Goal: Task Accomplishment & Management: Manage account settings

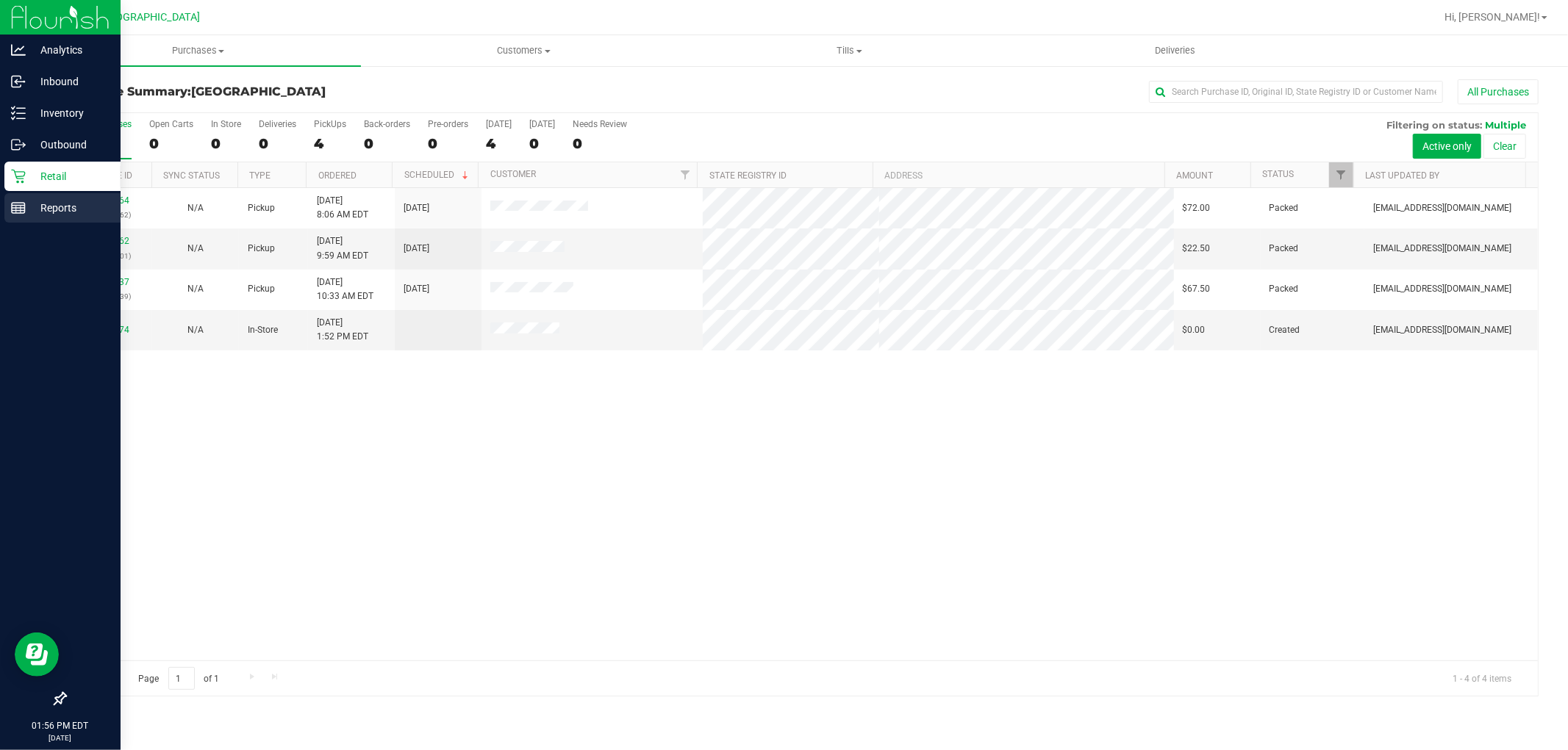
click at [30, 206] on p "Reports" at bounding box center [69, 208] width 88 height 18
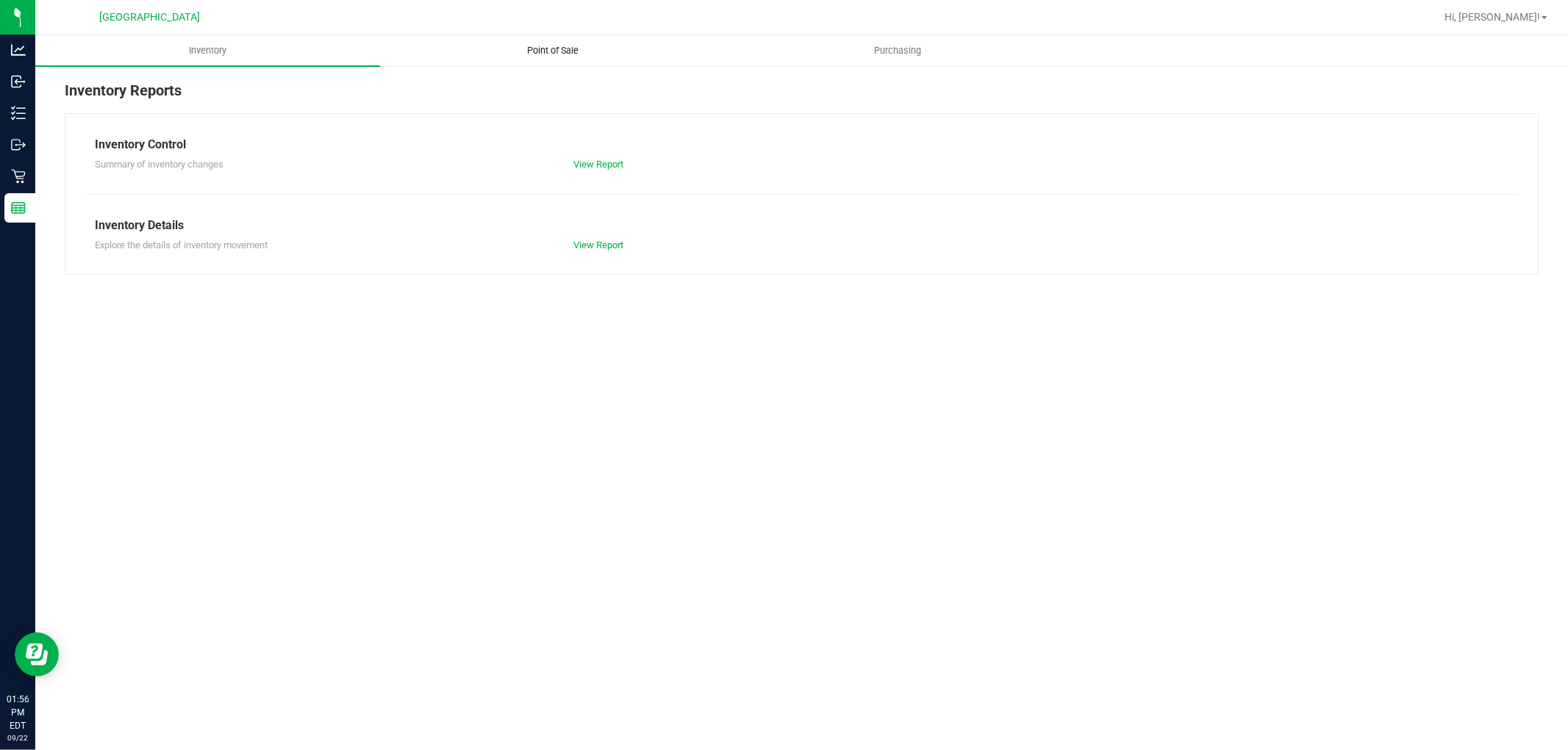
click at [552, 47] on span "Point of Sale" at bounding box center [553, 50] width 91 height 13
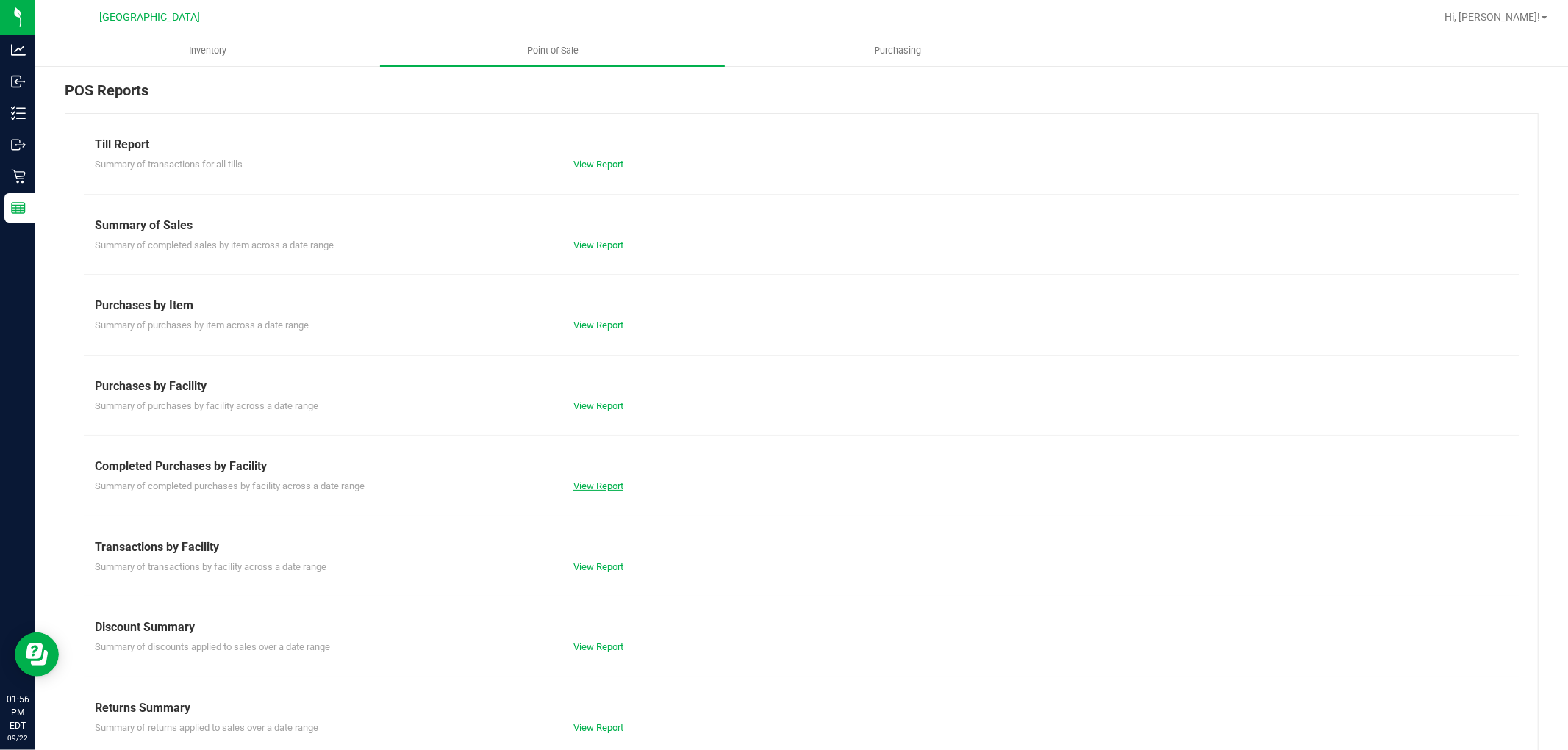
click at [583, 489] on link "View Report" at bounding box center [598, 486] width 50 height 11
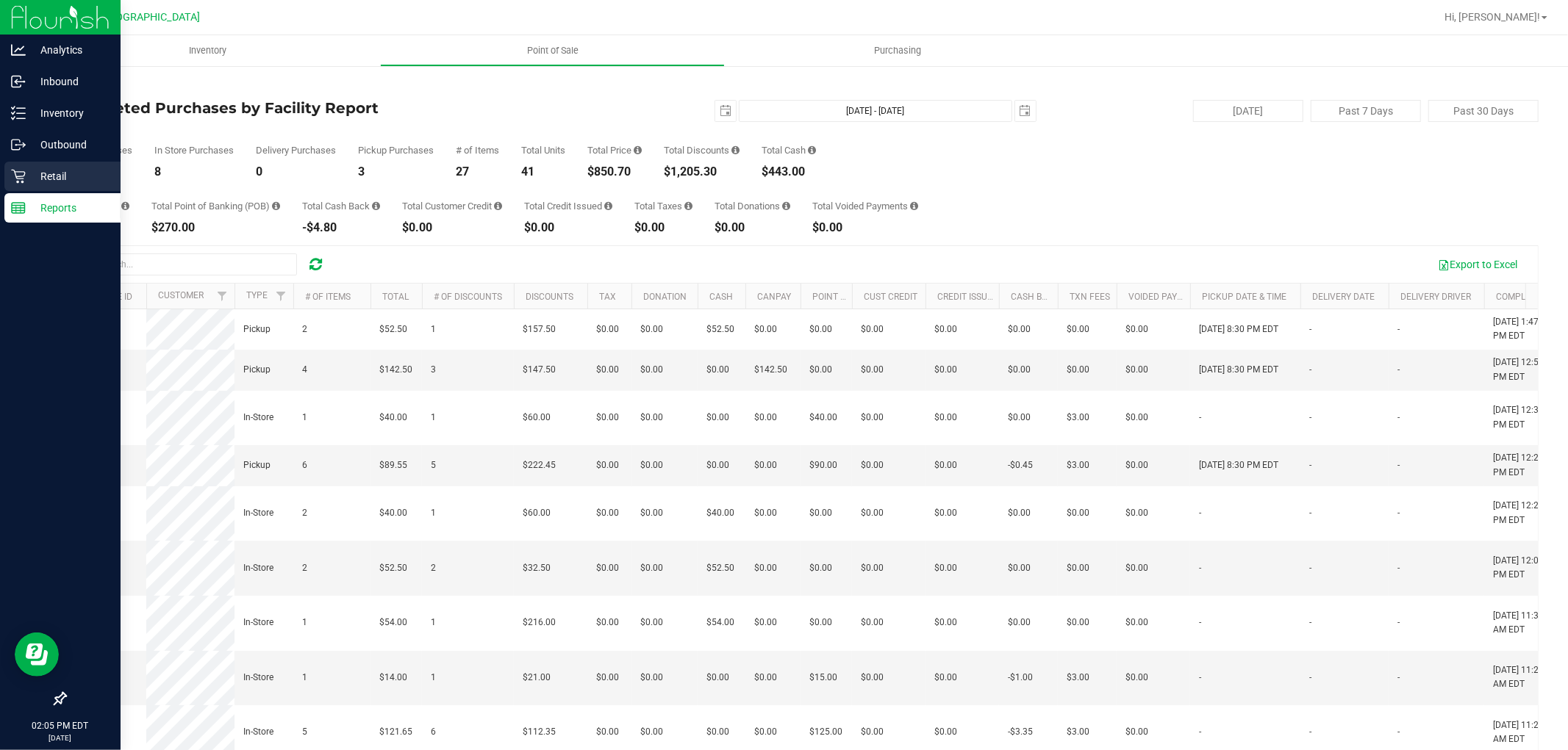
click at [26, 179] on p "Retail" at bounding box center [69, 176] width 88 height 18
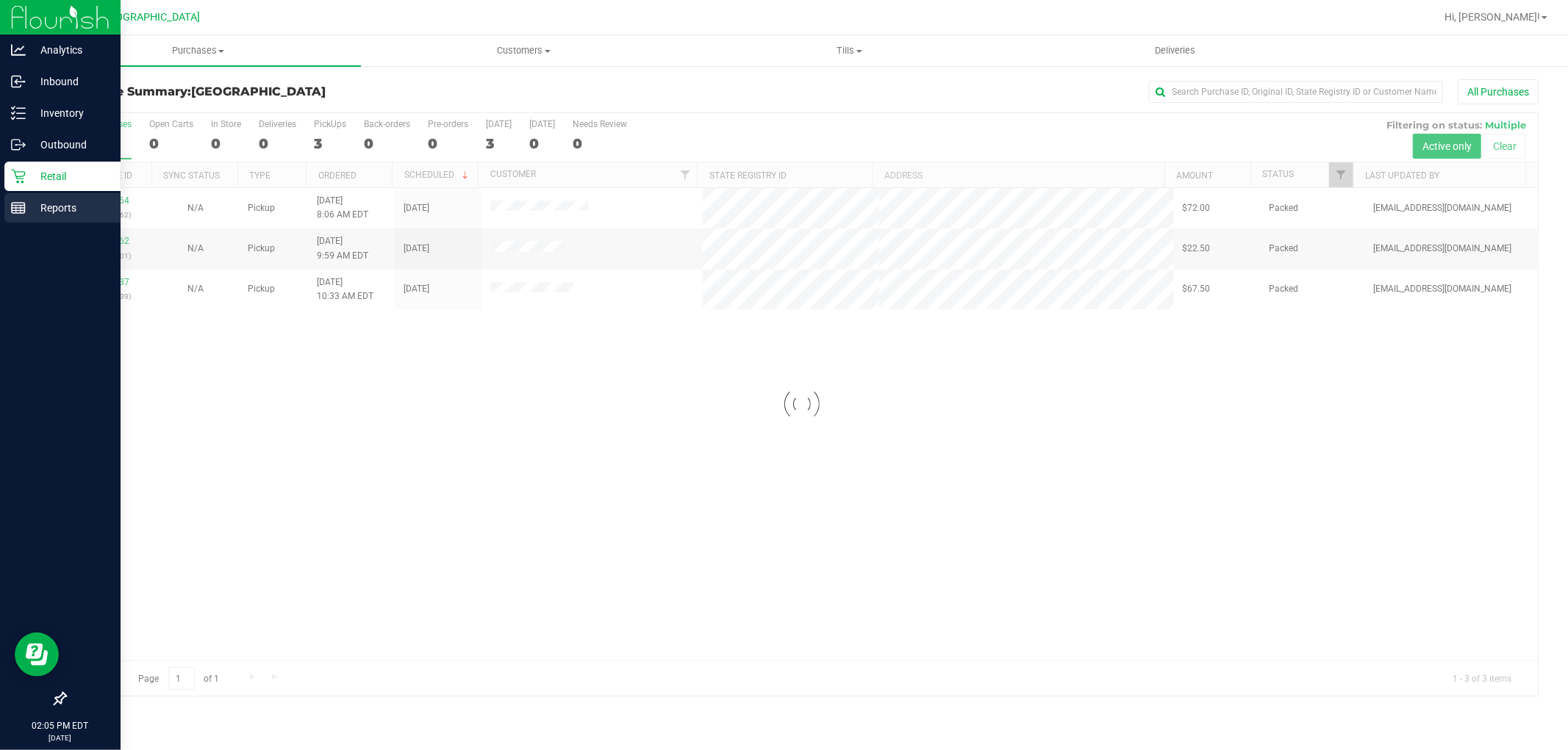
click at [44, 218] on div "Reports" at bounding box center [62, 208] width 116 height 29
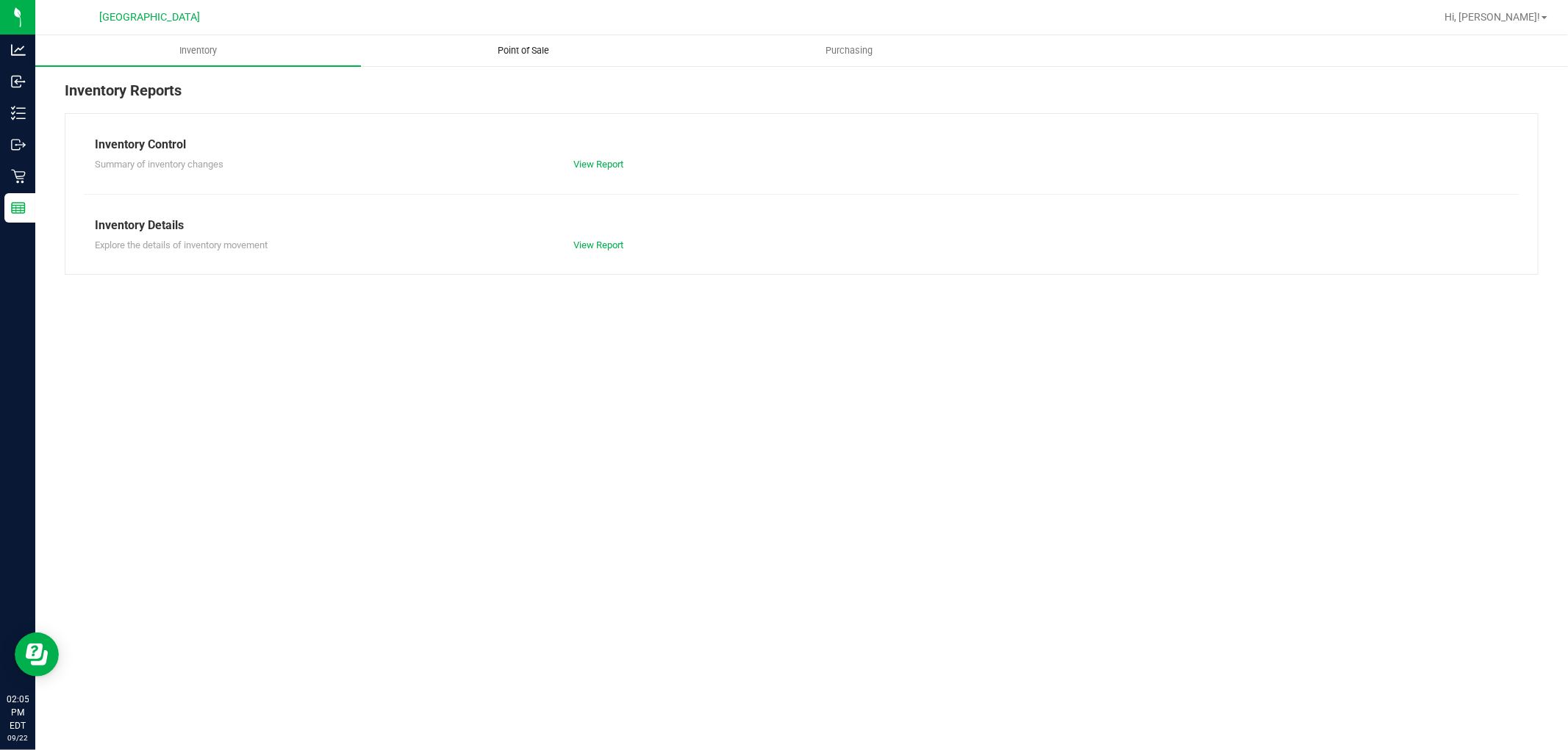
click at [526, 50] on span "Point of Sale" at bounding box center [524, 50] width 91 height 13
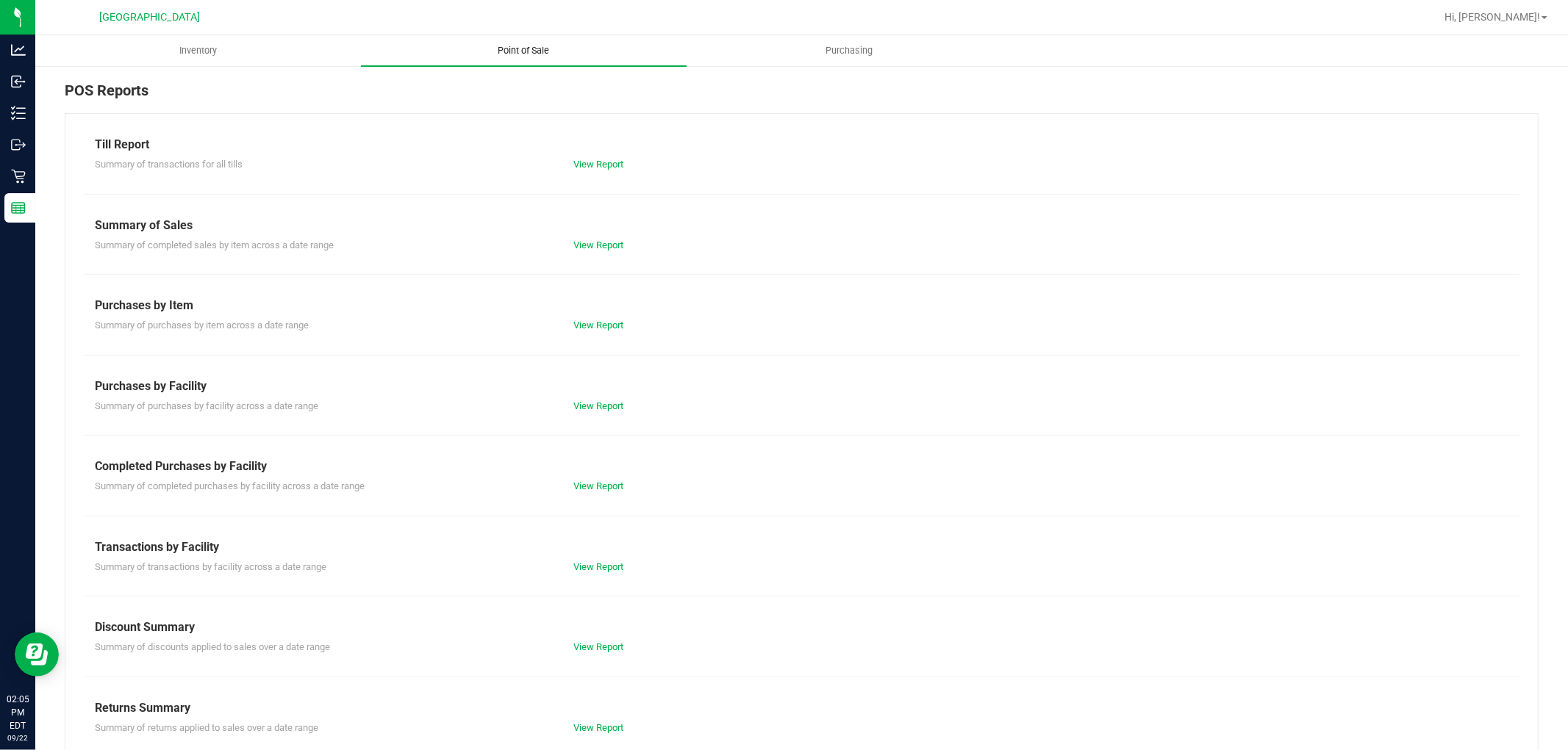
click at [591, 481] on link "View Report" at bounding box center [598, 486] width 50 height 11
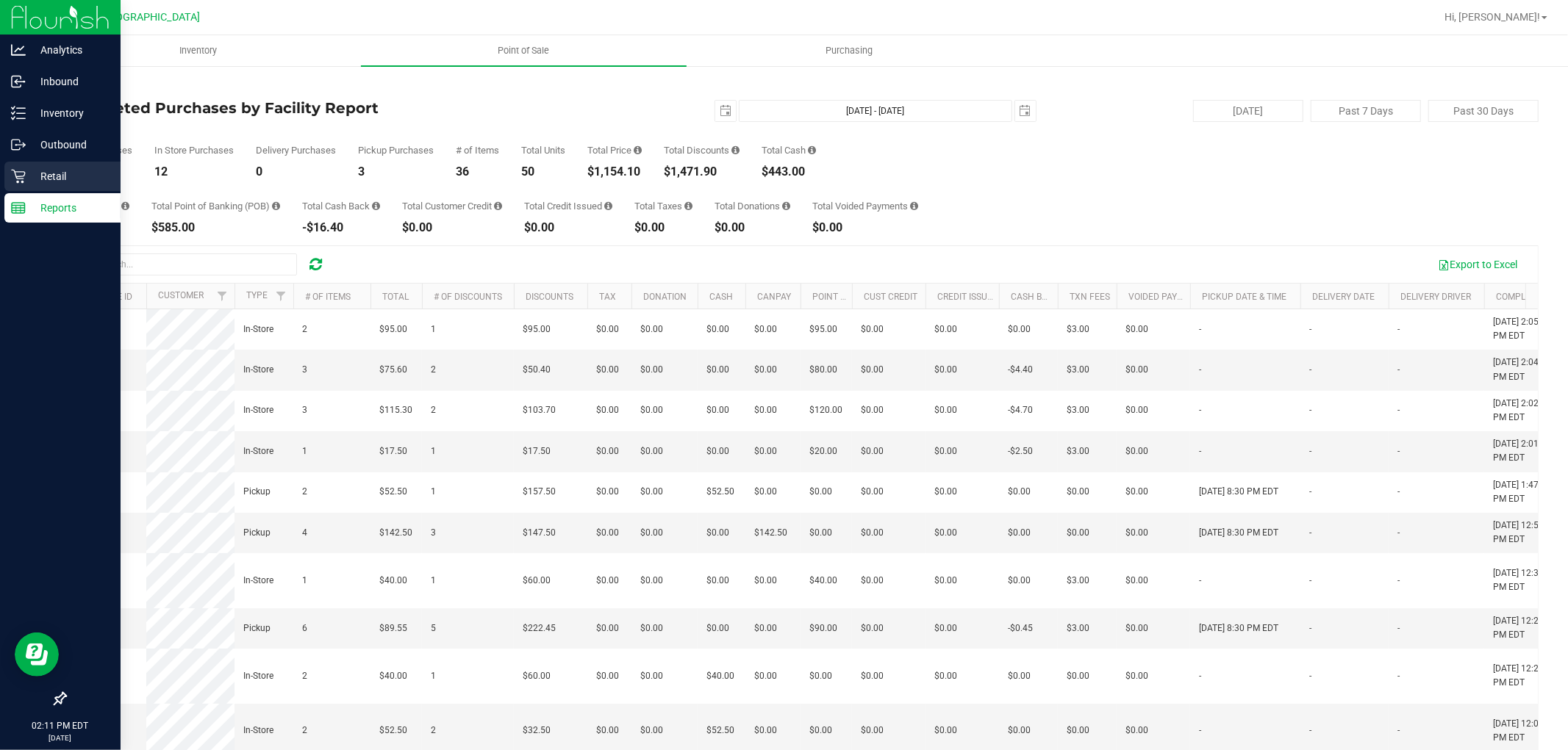
click at [24, 179] on icon at bounding box center [18, 176] width 15 height 15
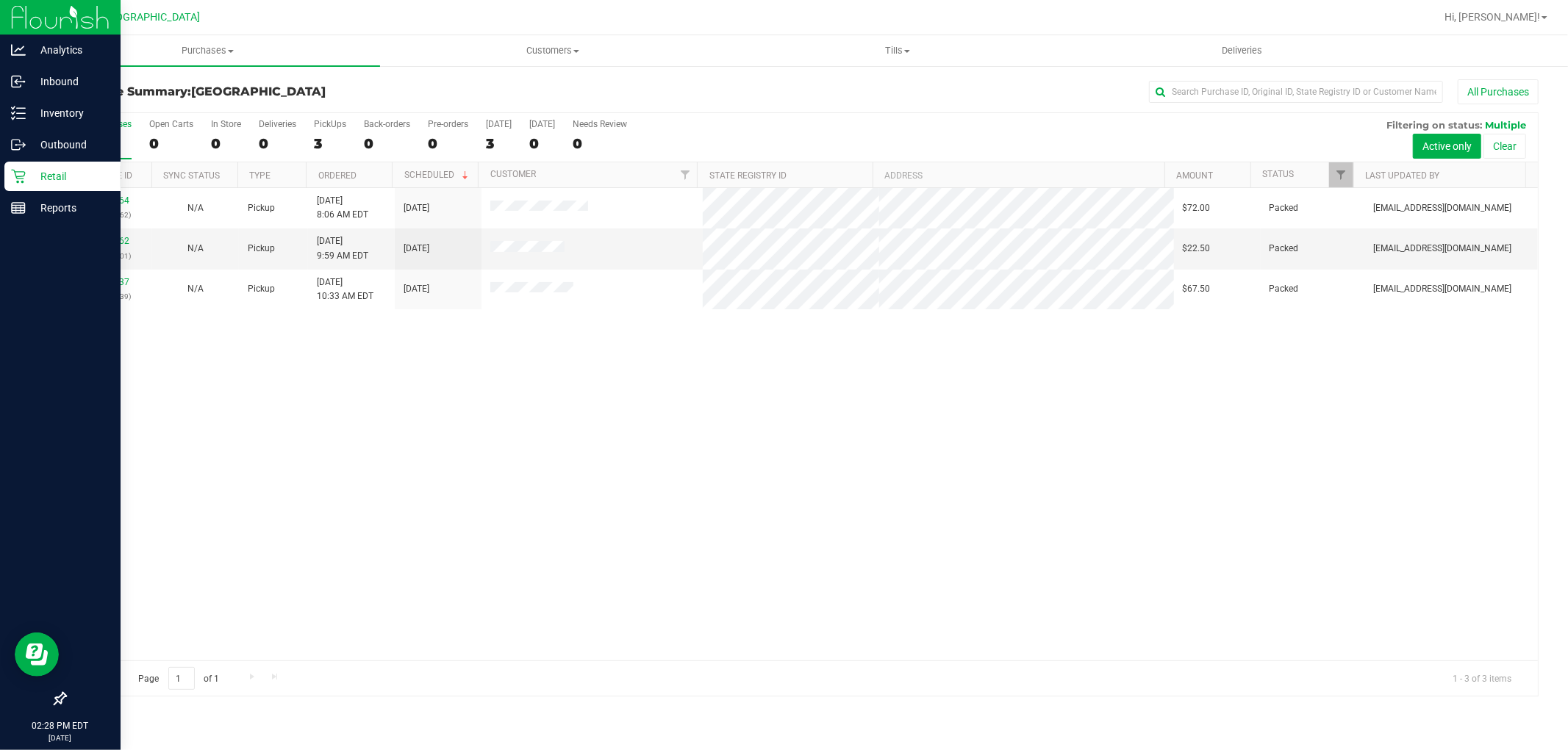
click at [33, 189] on div "Retail" at bounding box center [62, 176] width 116 height 29
click at [29, 199] on p "Reports" at bounding box center [69, 208] width 88 height 18
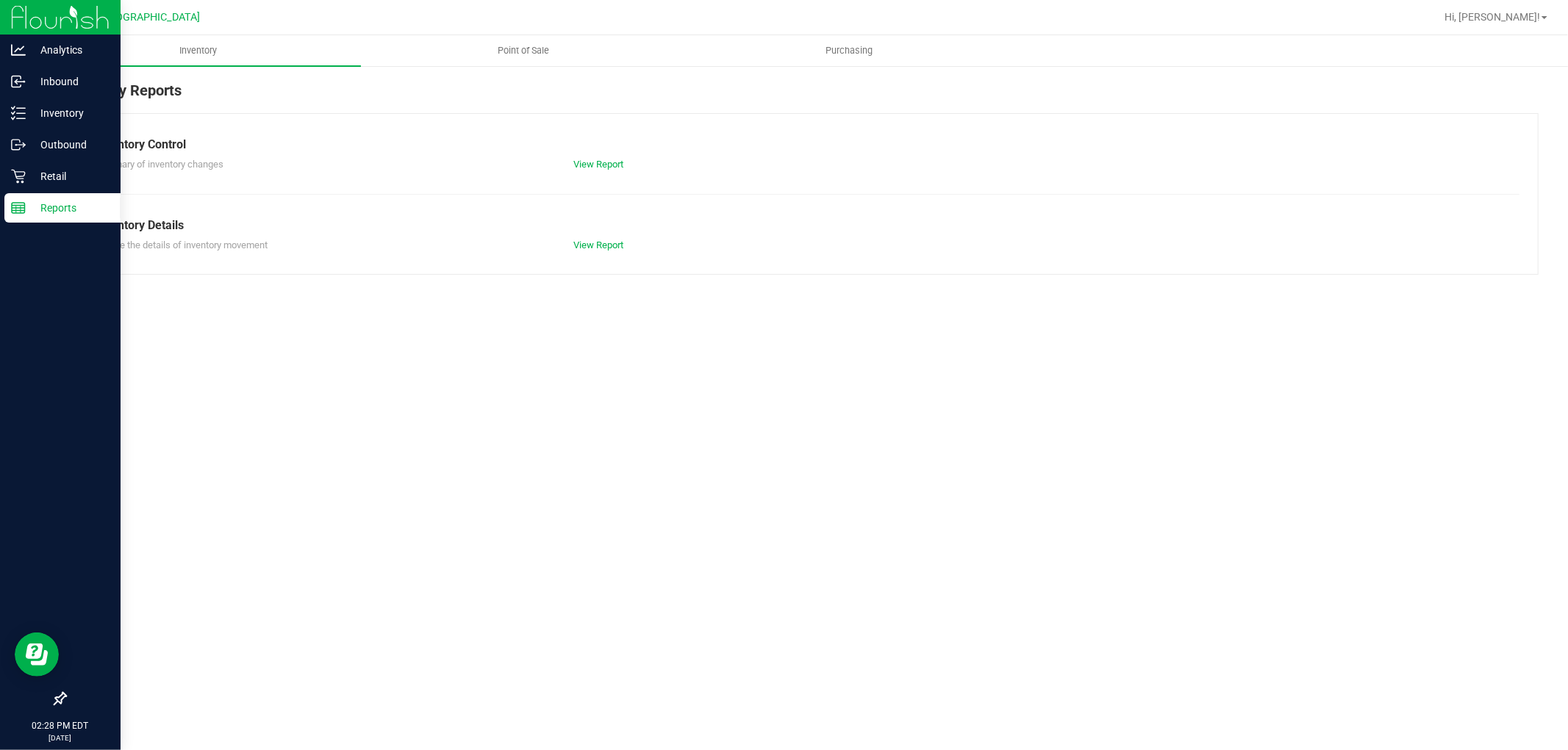
click at [532, 56] on span "Point of Sale" at bounding box center [524, 50] width 91 height 13
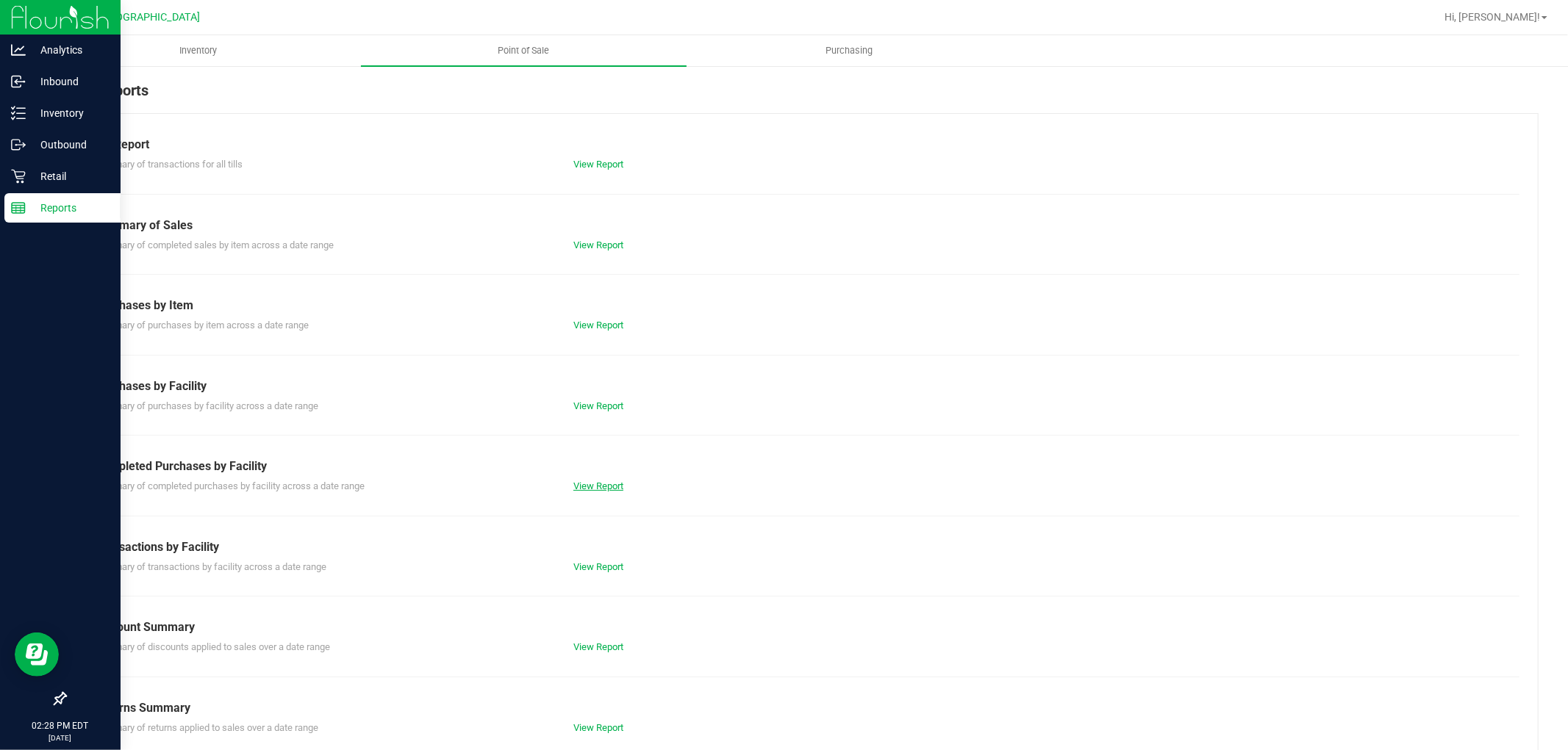
click at [603, 485] on link "View Report" at bounding box center [598, 486] width 50 height 11
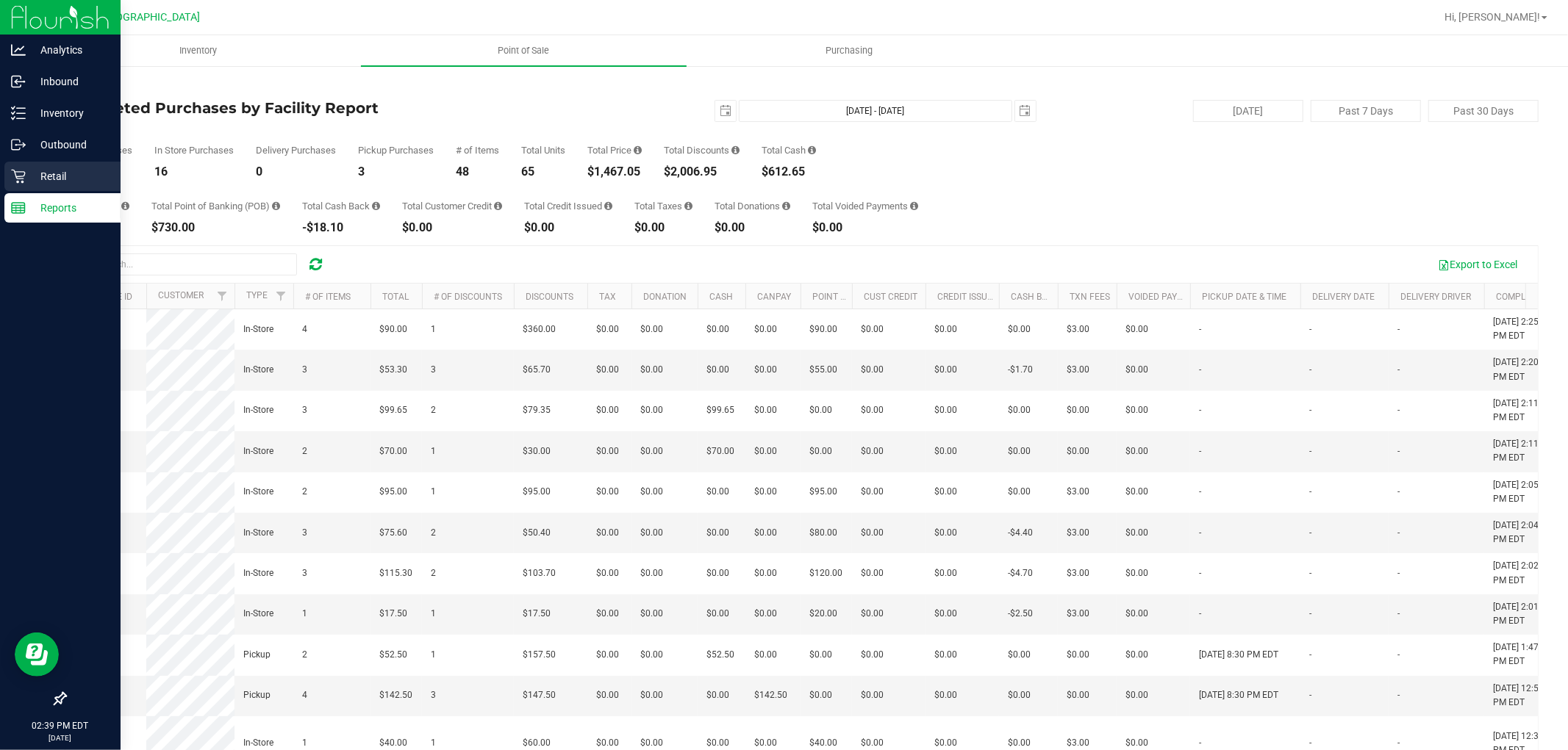
click at [13, 177] on icon at bounding box center [18, 176] width 15 height 15
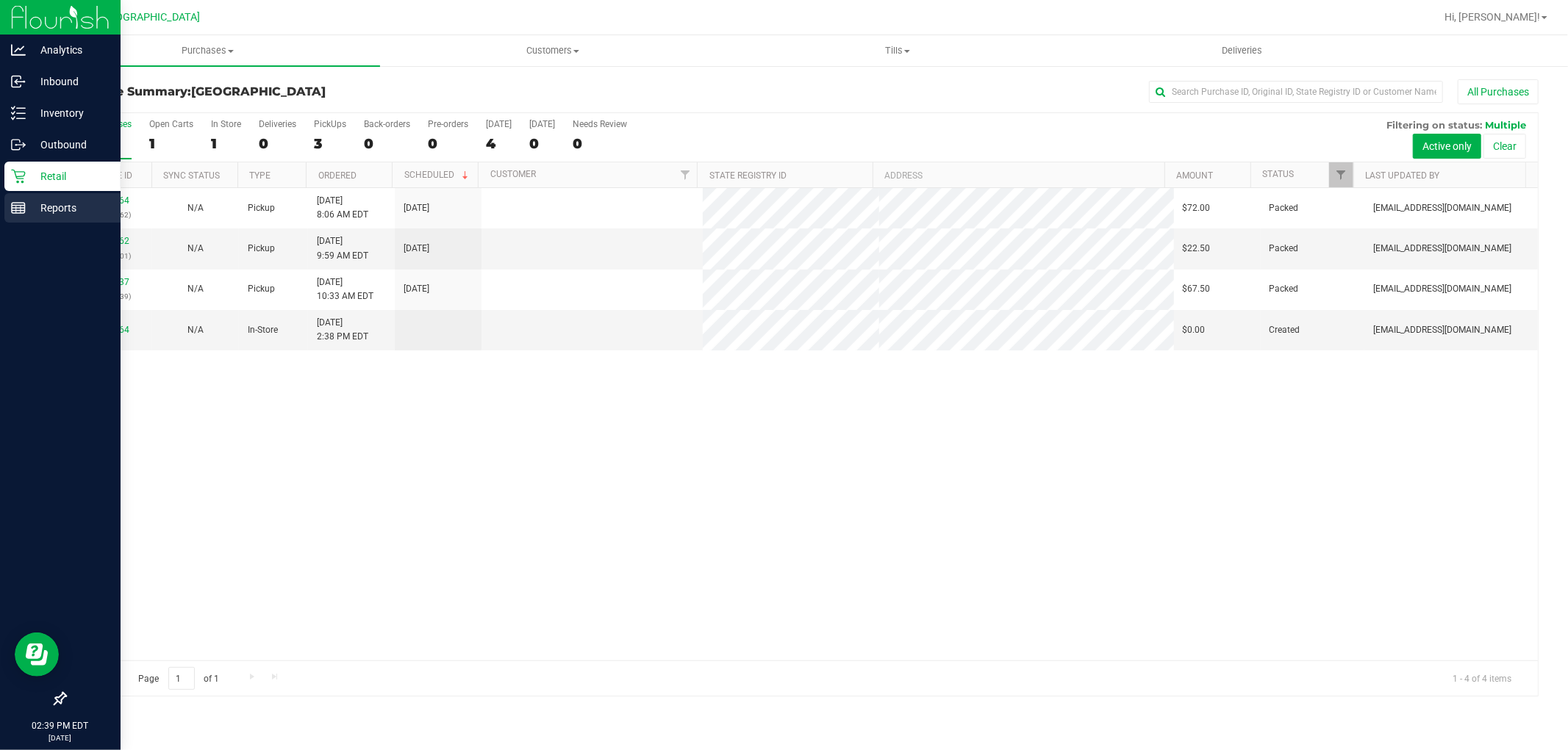
click at [29, 214] on p "Reports" at bounding box center [69, 208] width 88 height 18
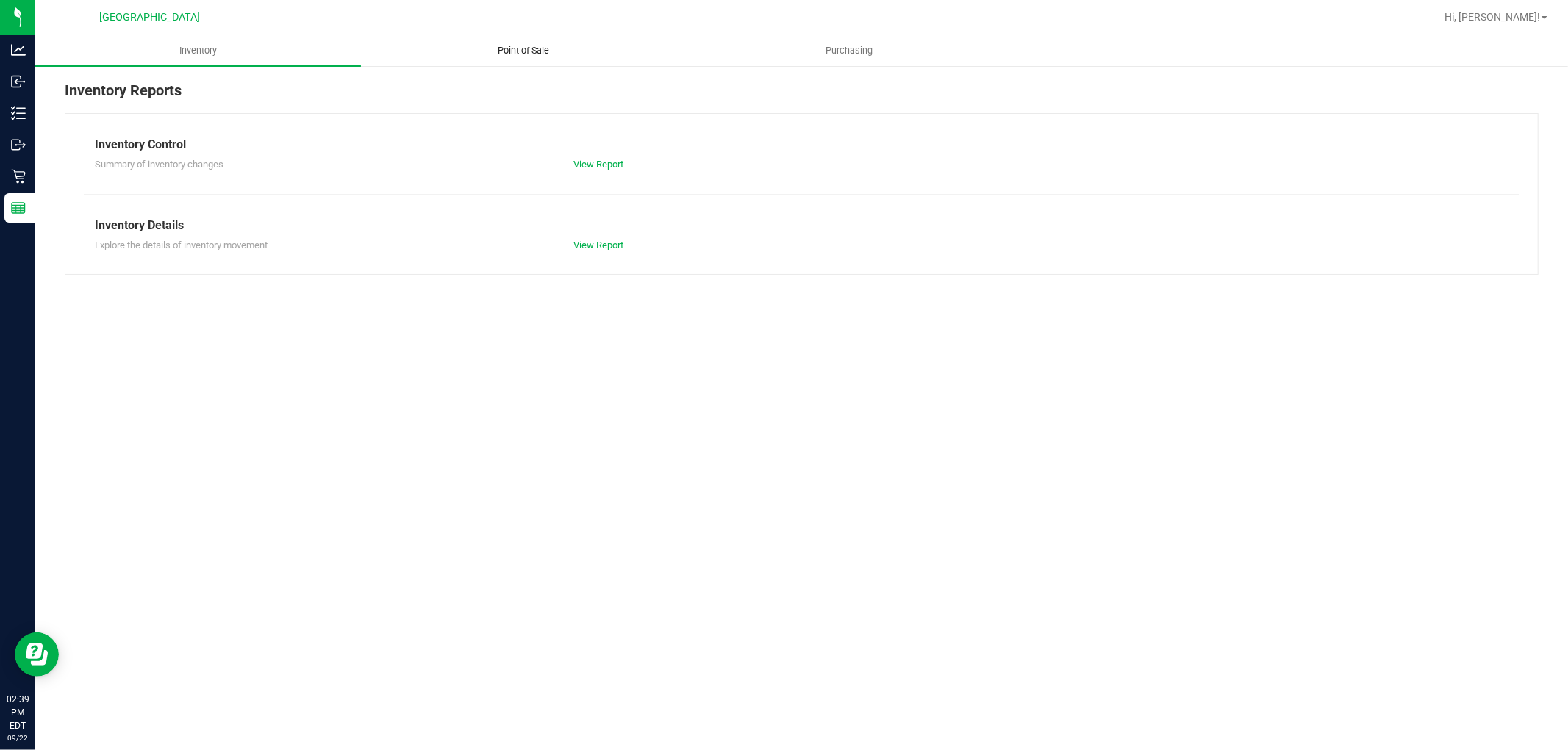
click at [508, 47] on span "Point of Sale" at bounding box center [524, 50] width 91 height 13
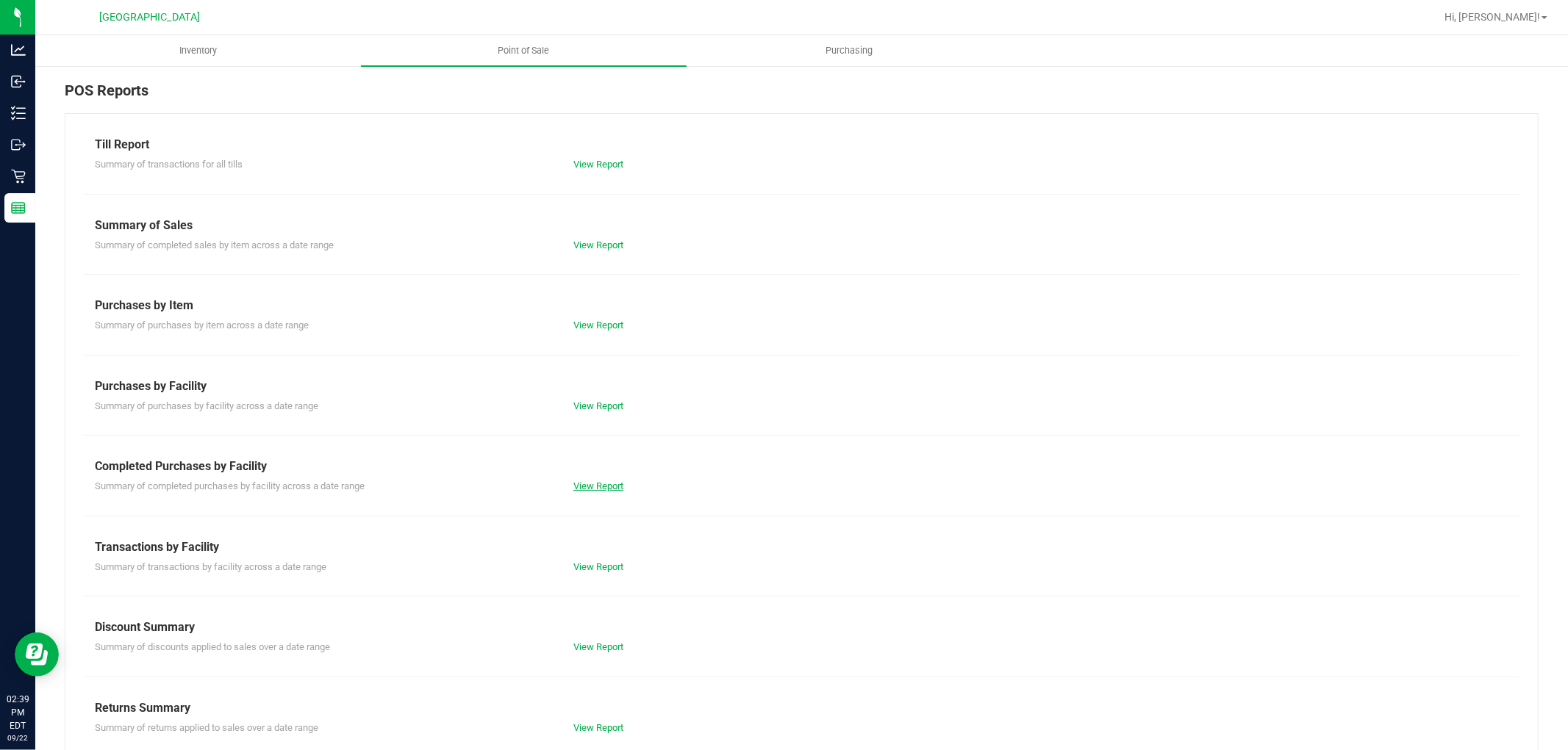
click at [590, 481] on link "View Report" at bounding box center [598, 486] width 50 height 11
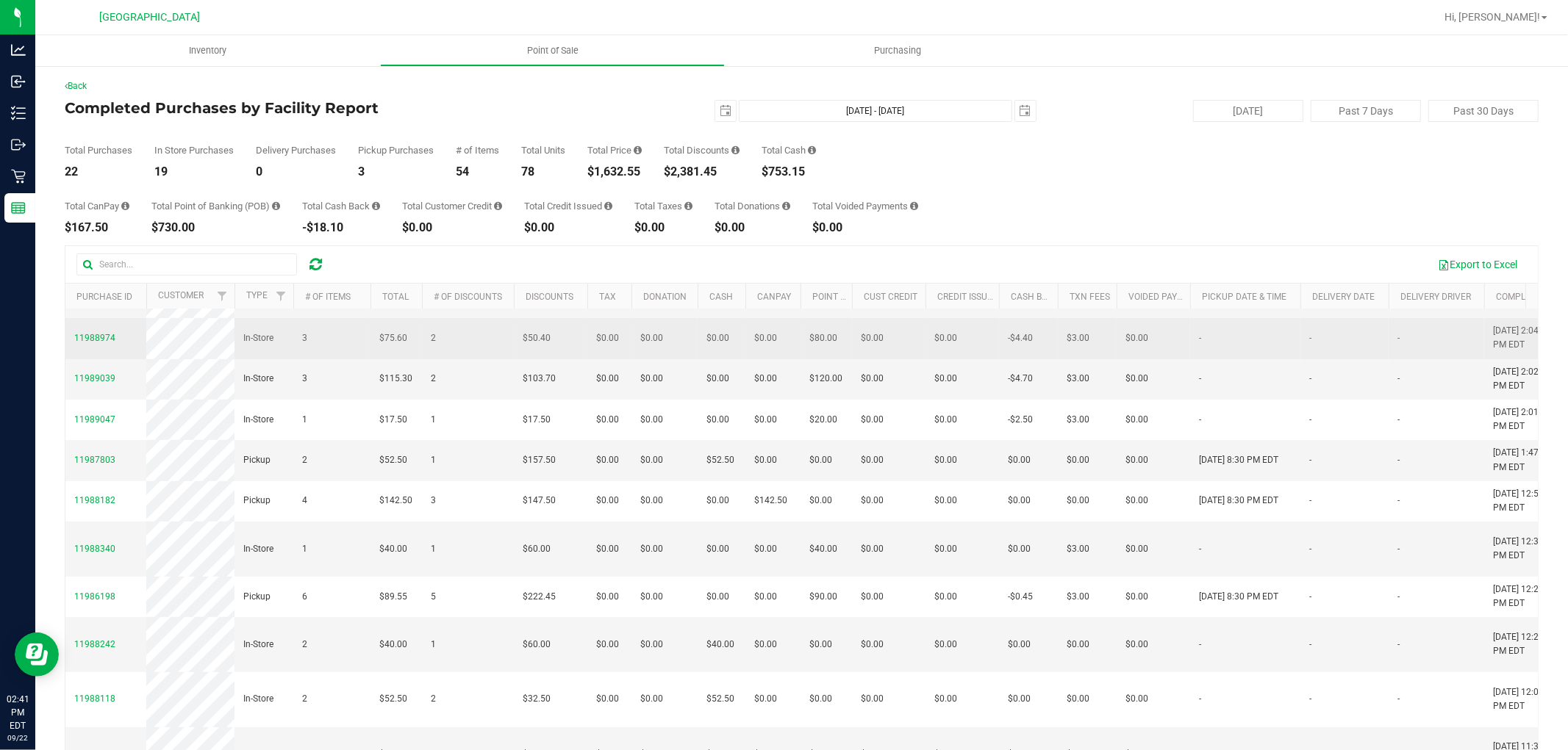
scroll to position [326, 0]
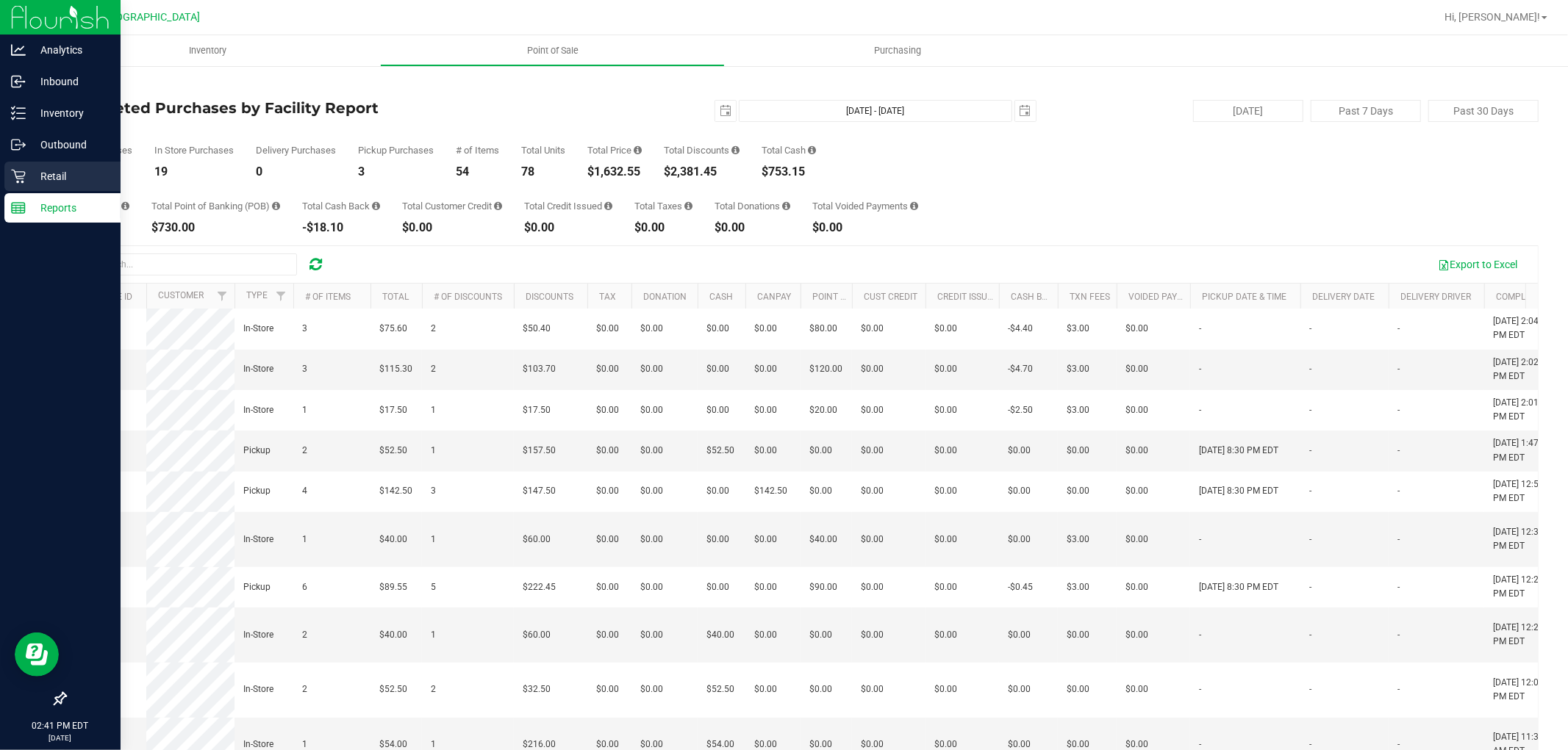
click at [33, 188] on div "Retail" at bounding box center [62, 176] width 116 height 29
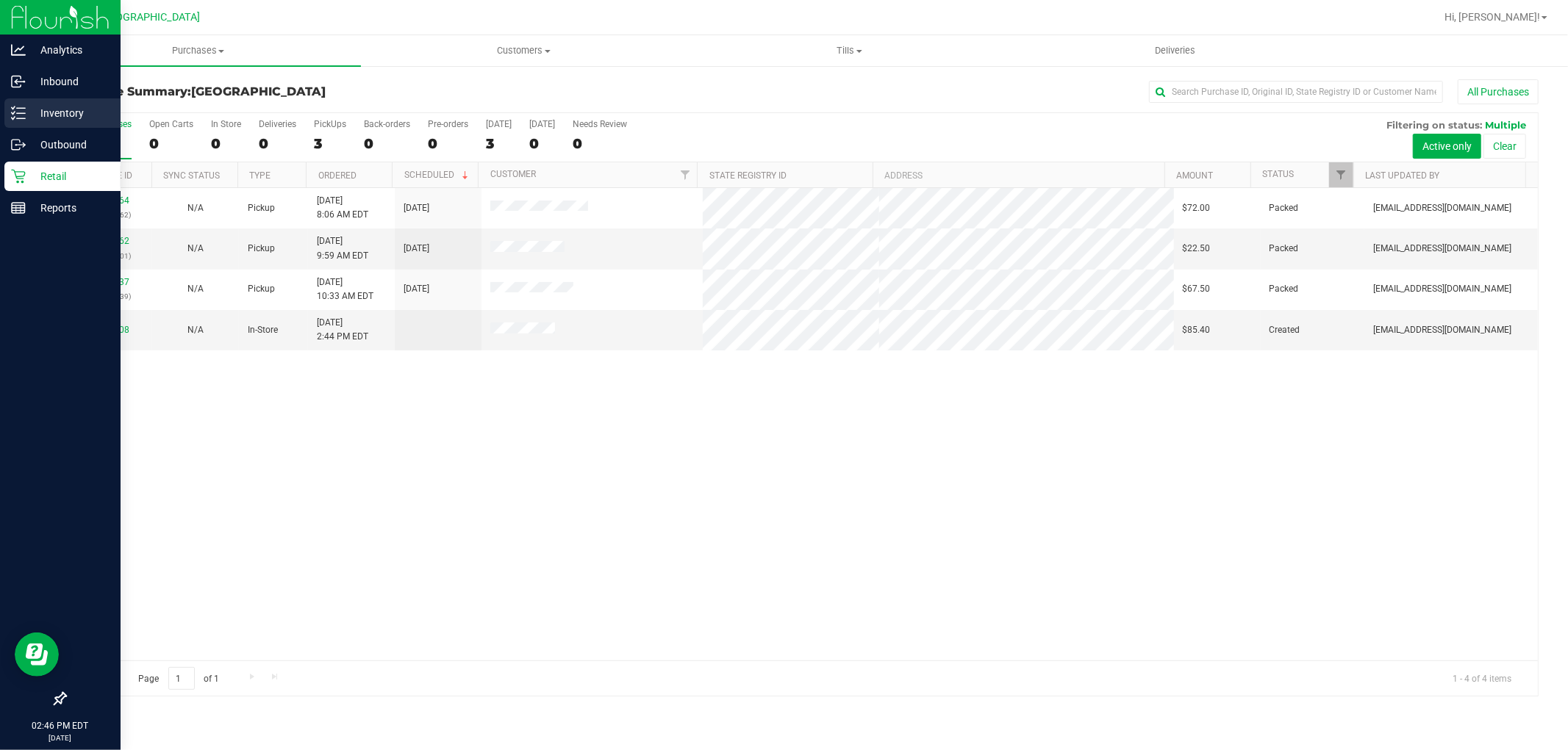
click at [20, 108] on line at bounding box center [21, 108] width 8 height 0
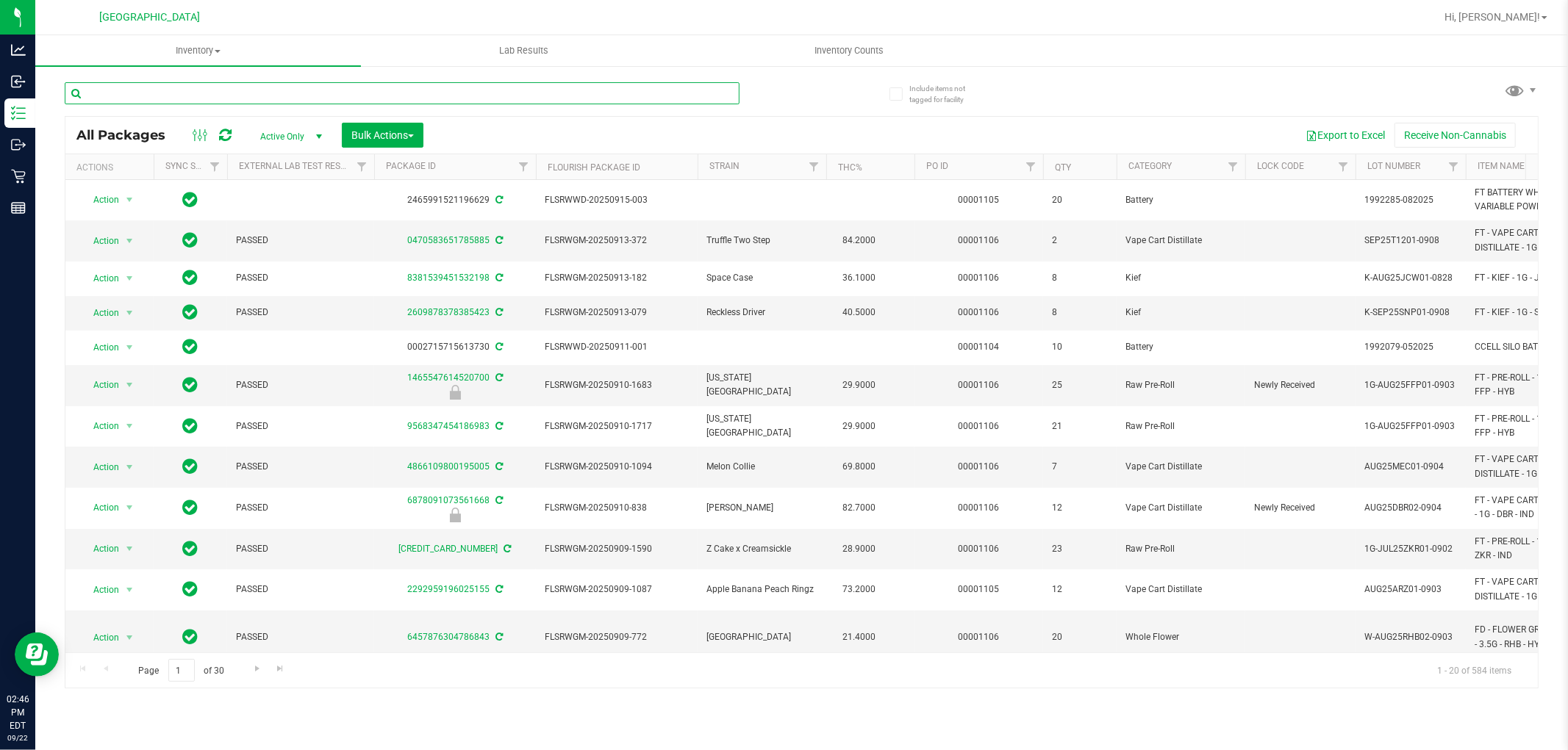
click at [237, 96] on input "text" at bounding box center [402, 93] width 675 height 22
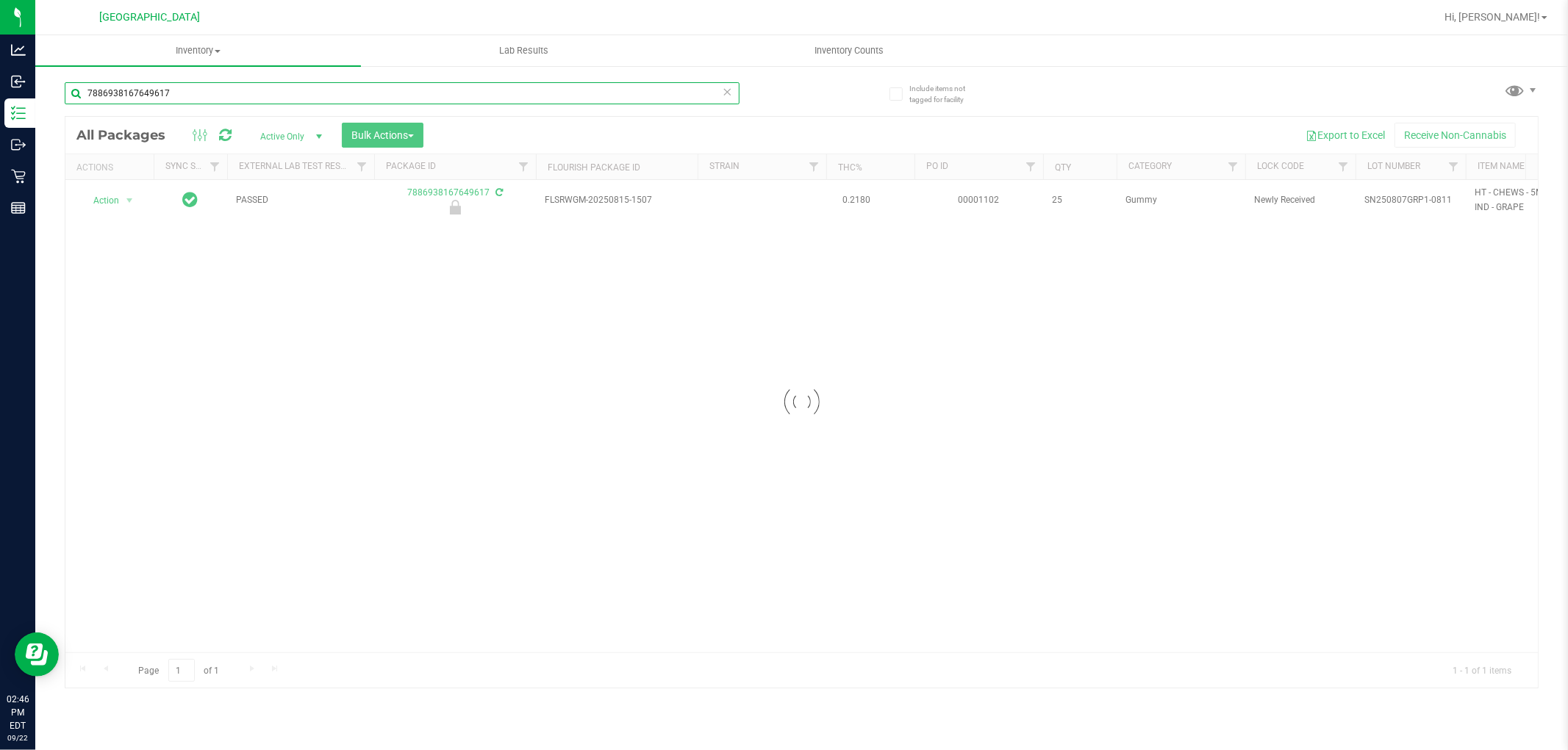
type input "7886938167649617"
click at [118, 210] on div at bounding box center [802, 402] width 1472 height 571
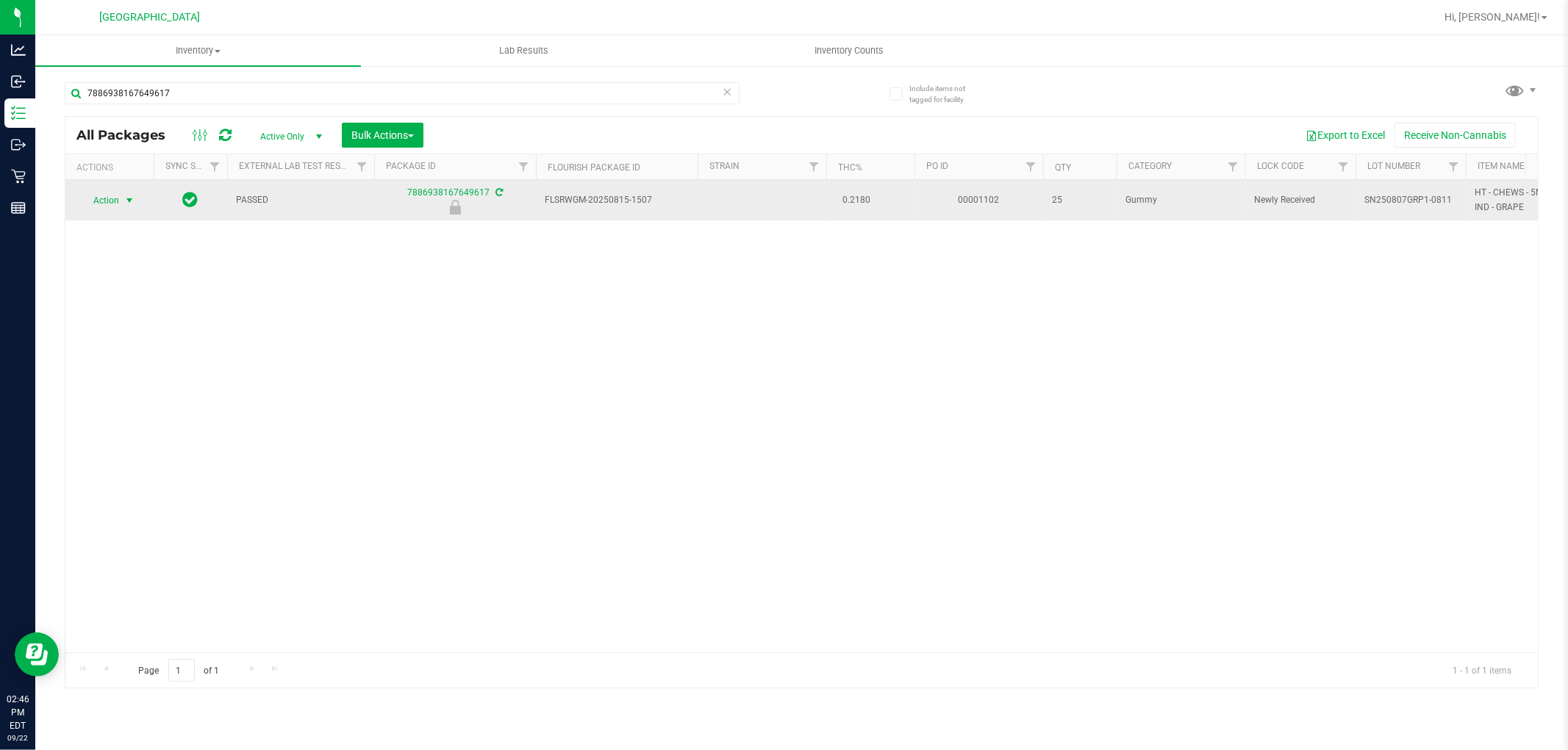
click at [127, 203] on span "select" at bounding box center [130, 201] width 12 height 12
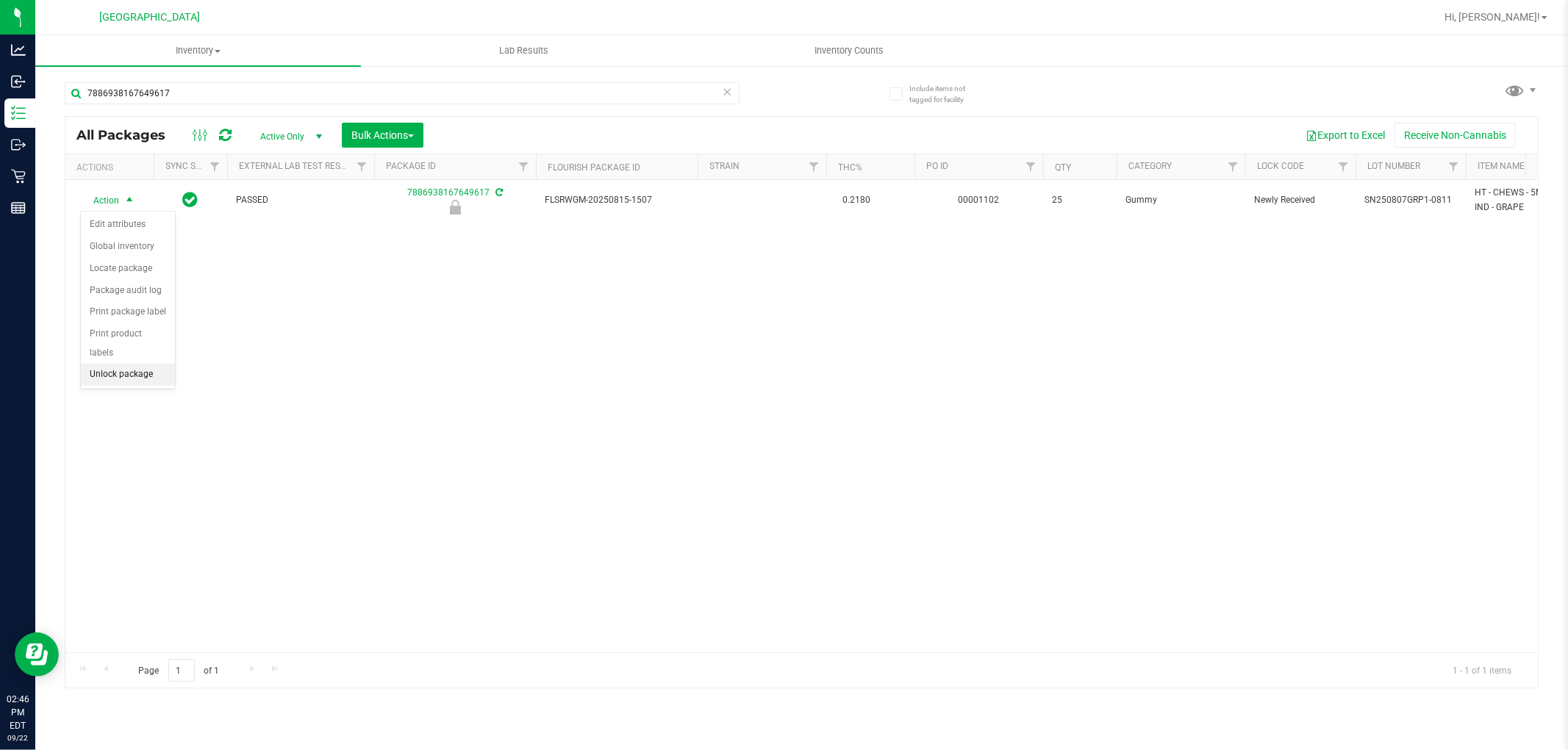
click at [144, 384] on li "Unlock package" at bounding box center [128, 375] width 94 height 22
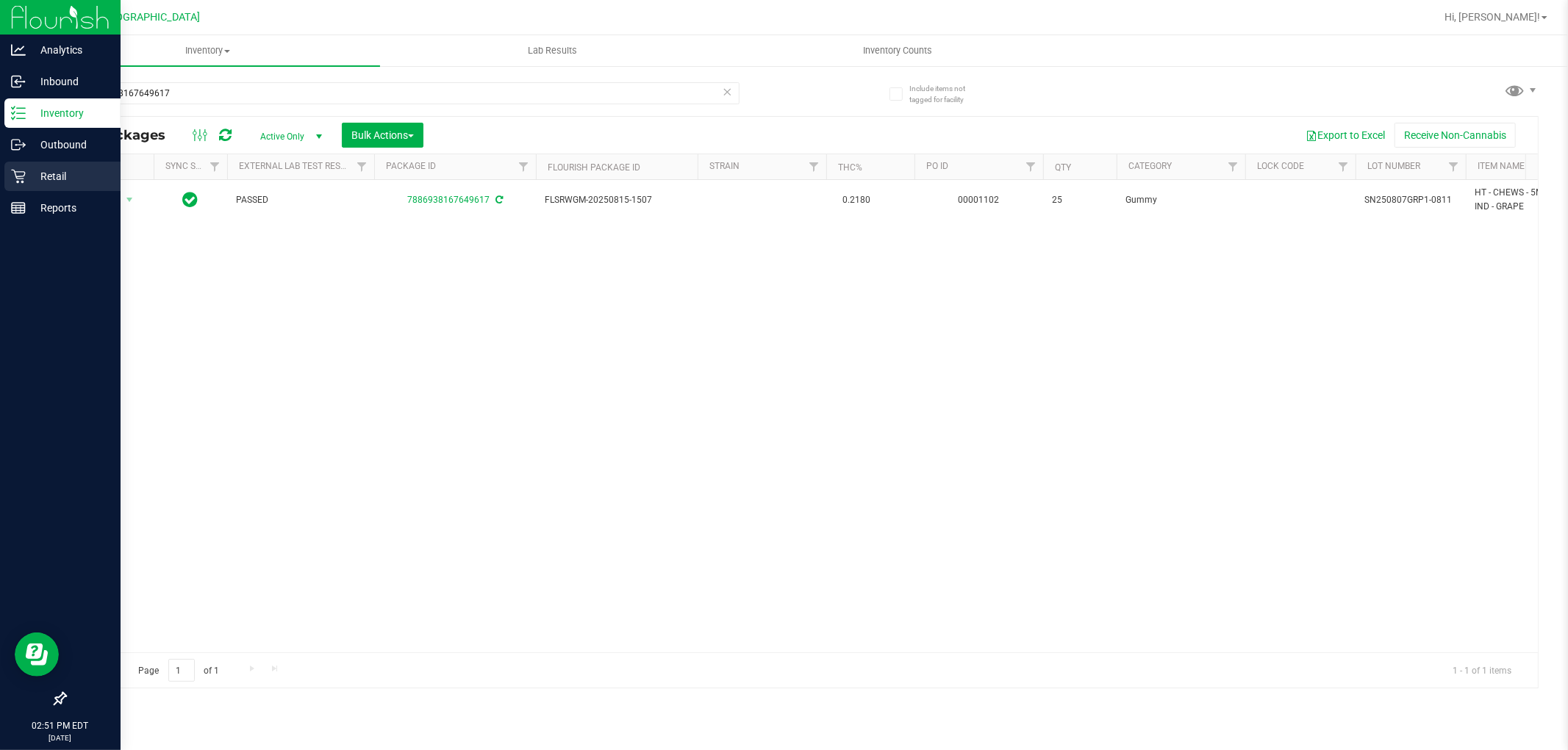
click at [38, 179] on p "Retail" at bounding box center [69, 176] width 88 height 18
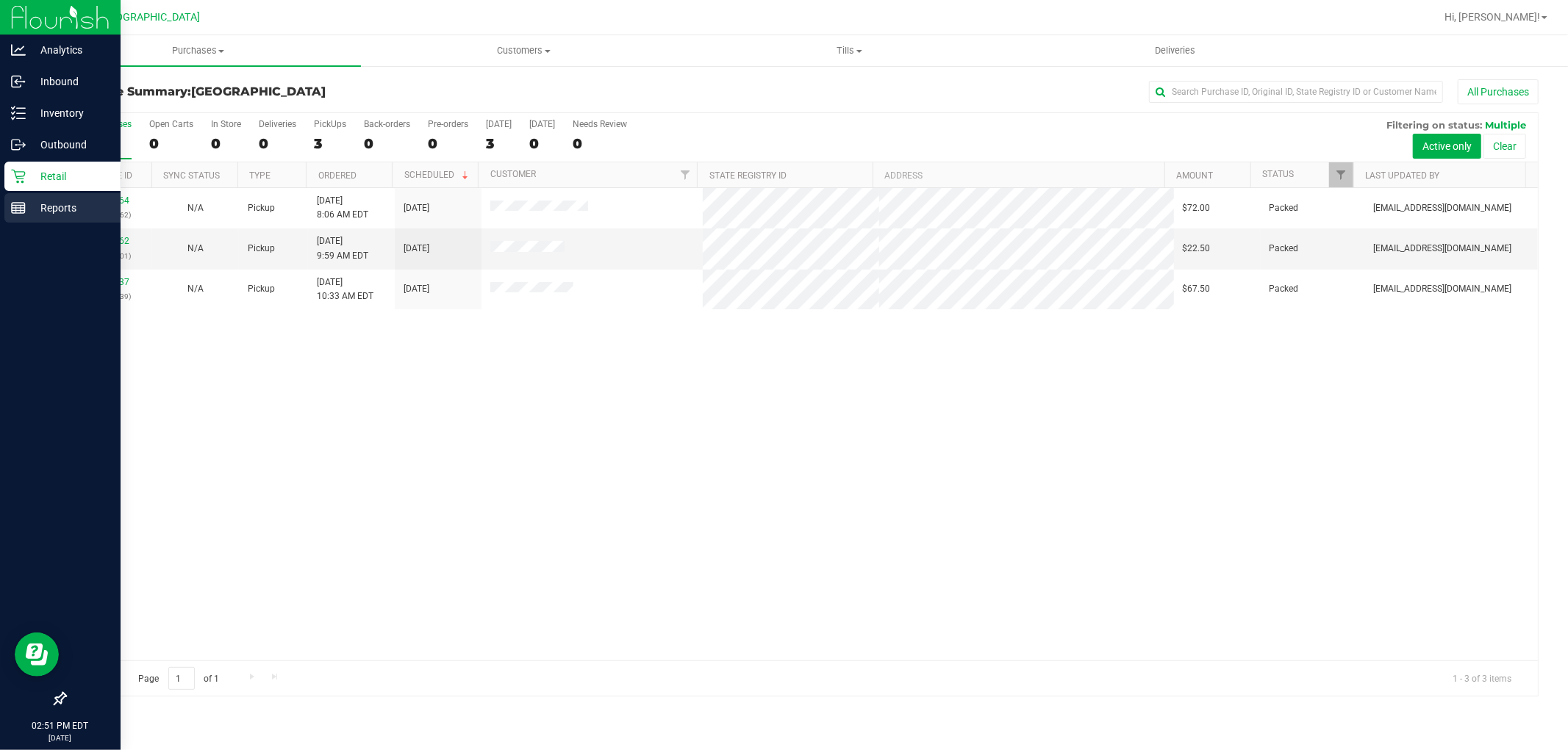
click at [23, 206] on line at bounding box center [18, 206] width 13 height 0
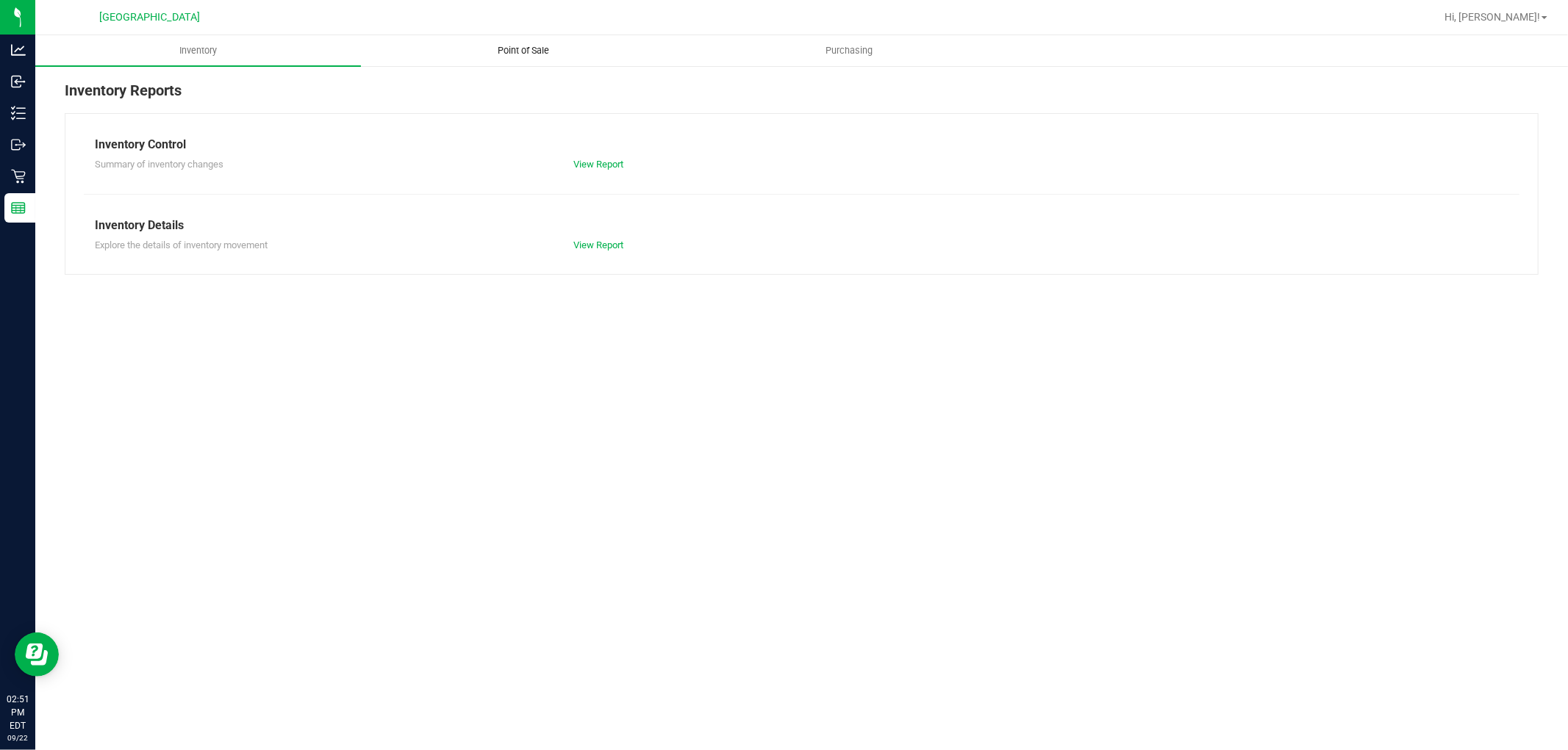
click at [503, 46] on span "Point of Sale" at bounding box center [524, 50] width 91 height 13
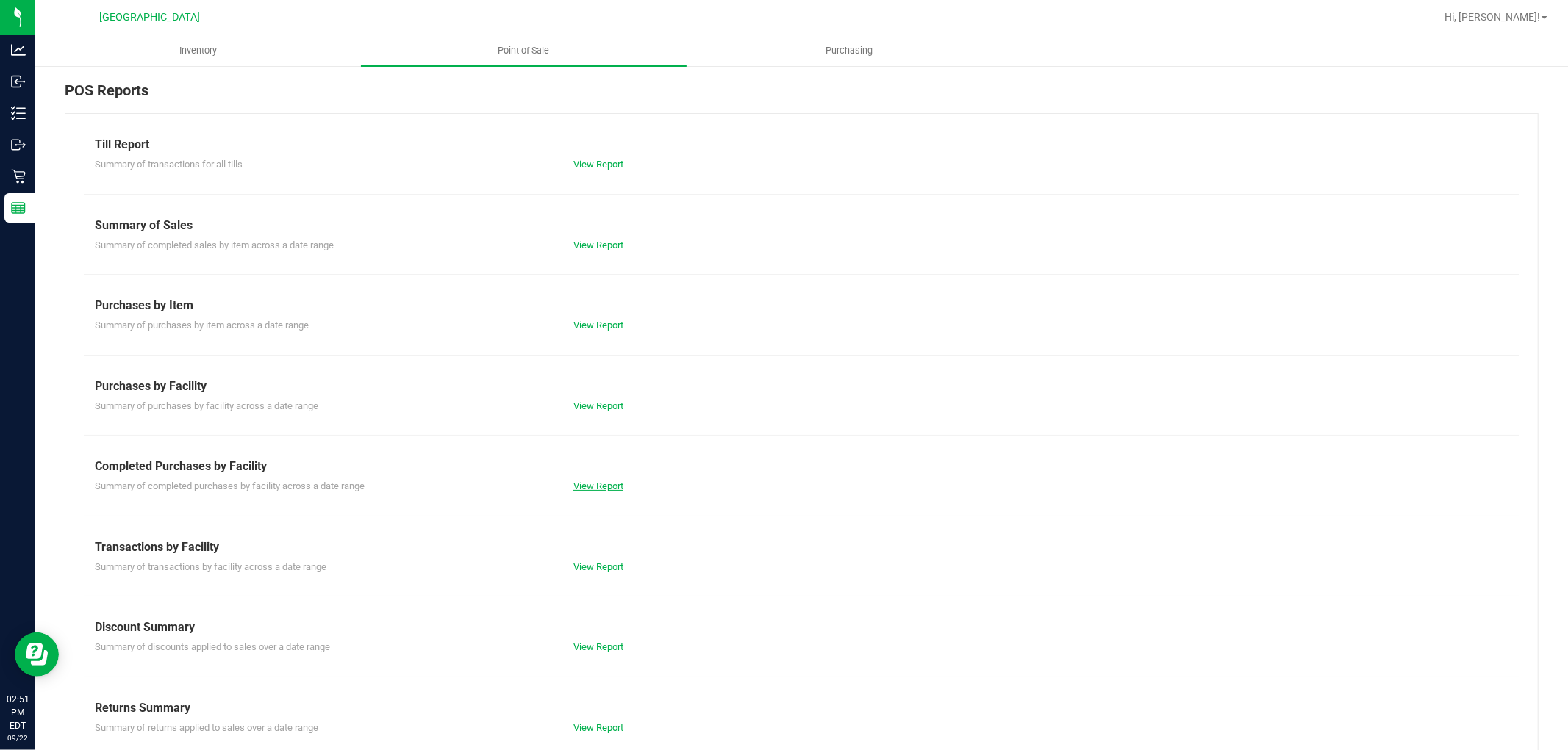
click at [591, 488] on link "View Report" at bounding box center [598, 486] width 50 height 11
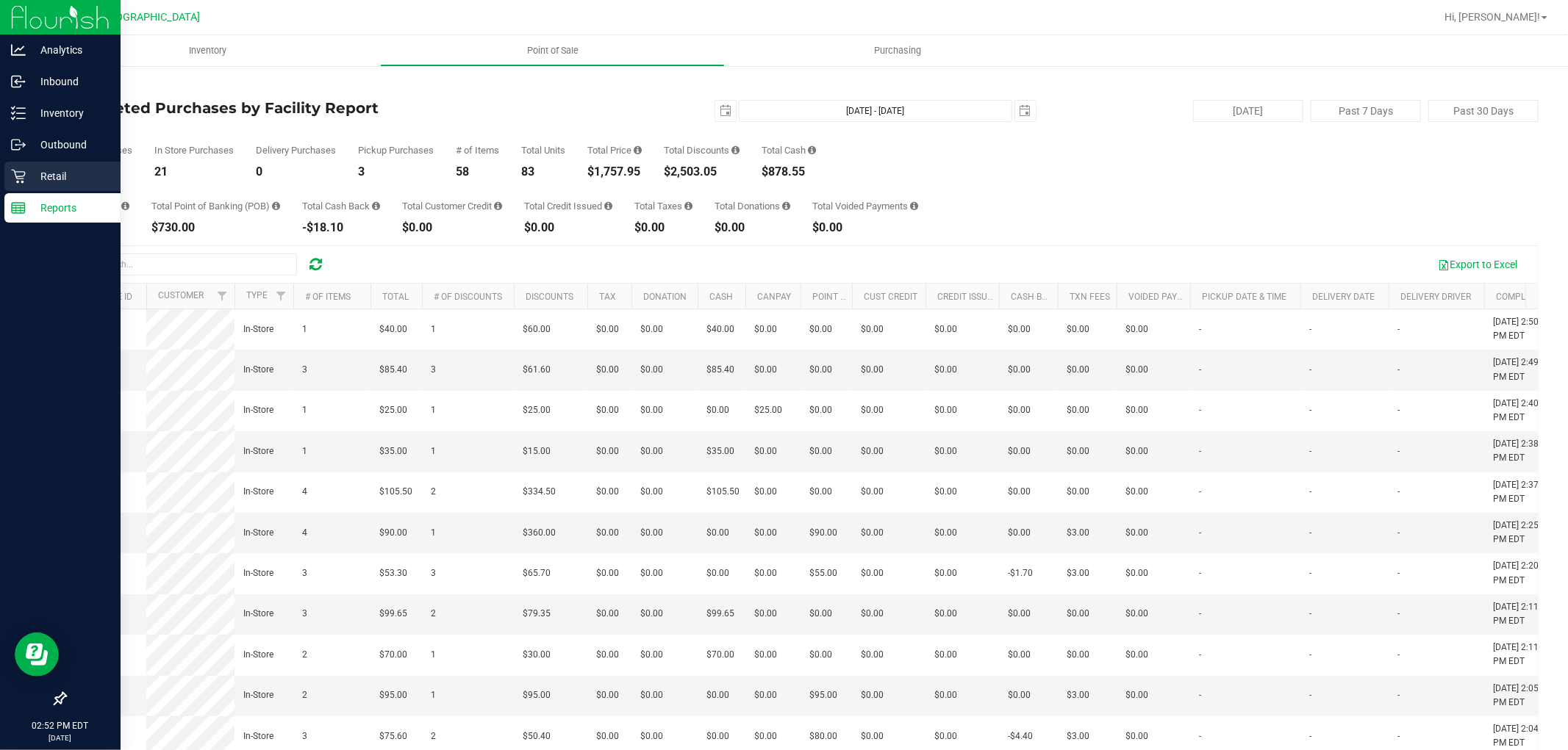
click at [31, 181] on p "Retail" at bounding box center [69, 176] width 88 height 18
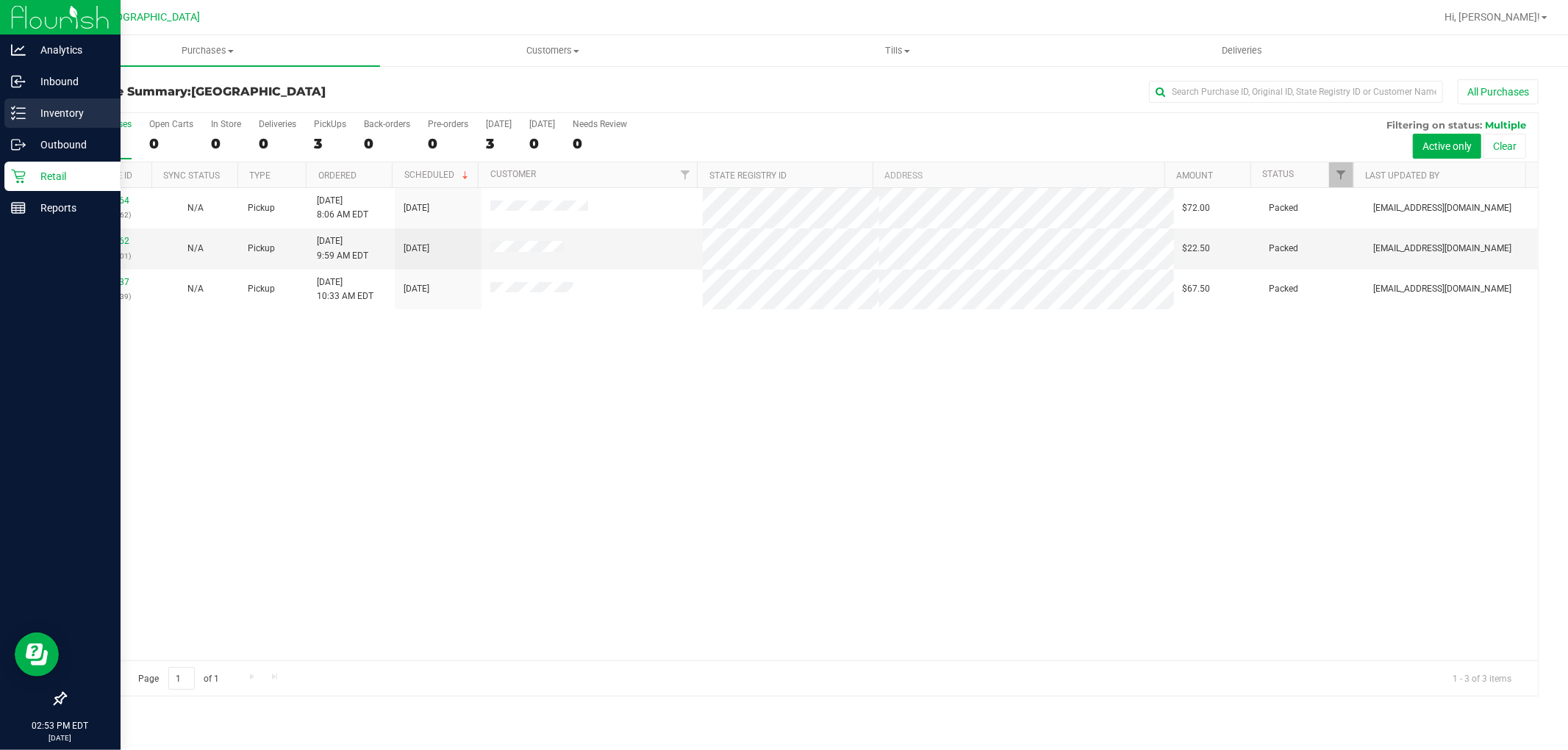
click at [16, 115] on icon at bounding box center [18, 113] width 15 height 15
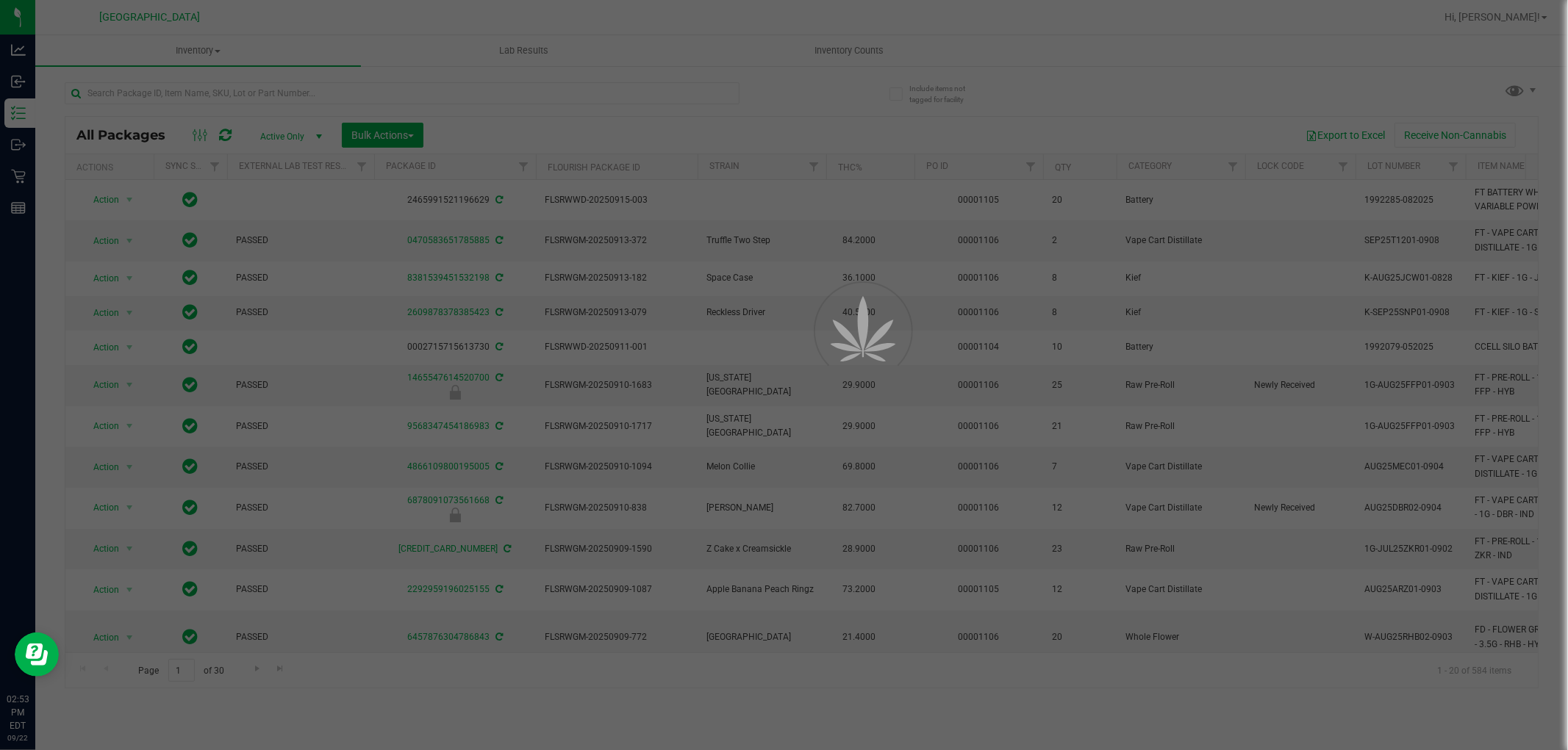
click at [270, 92] on div at bounding box center [784, 375] width 1568 height 750
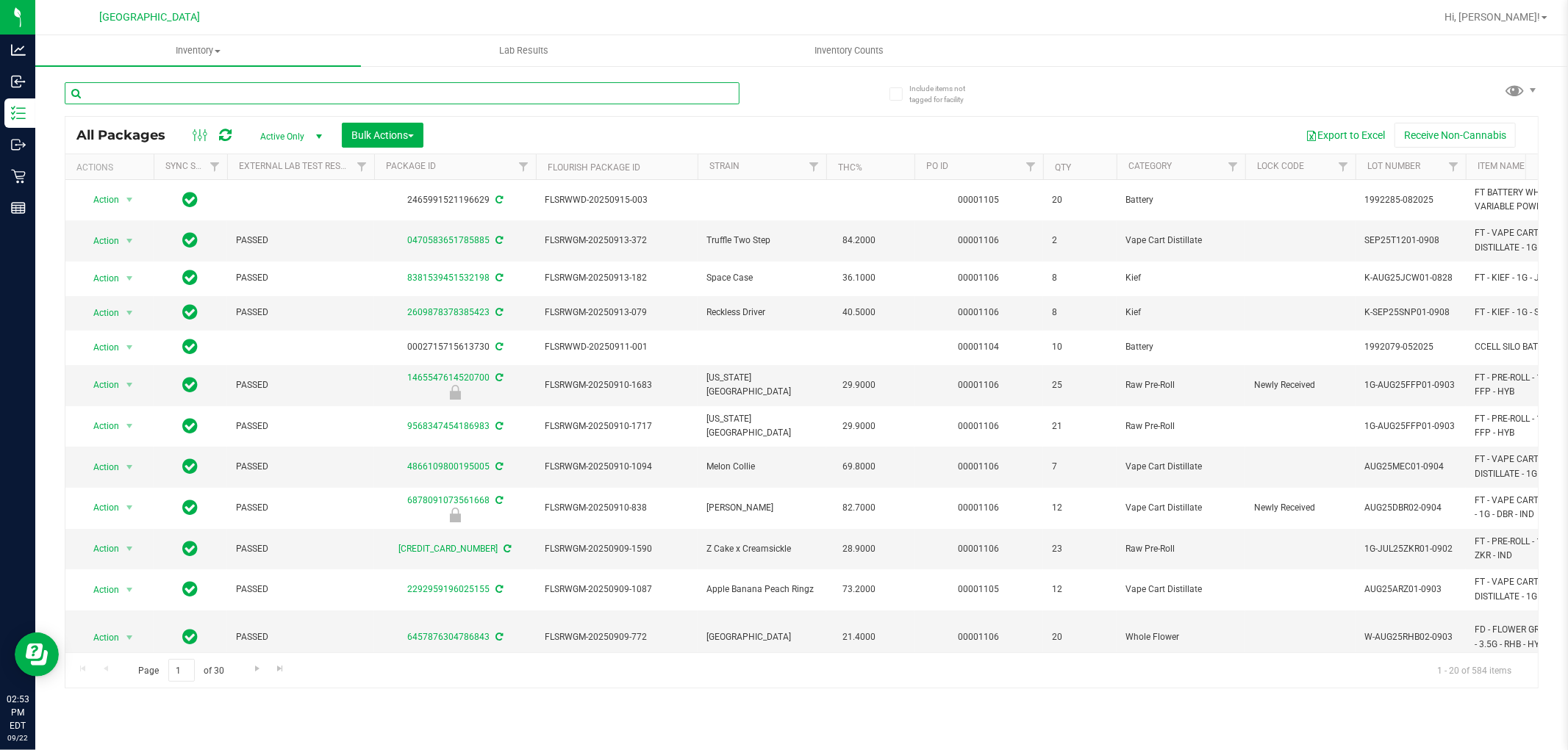
click at [127, 96] on input "text" at bounding box center [402, 93] width 675 height 22
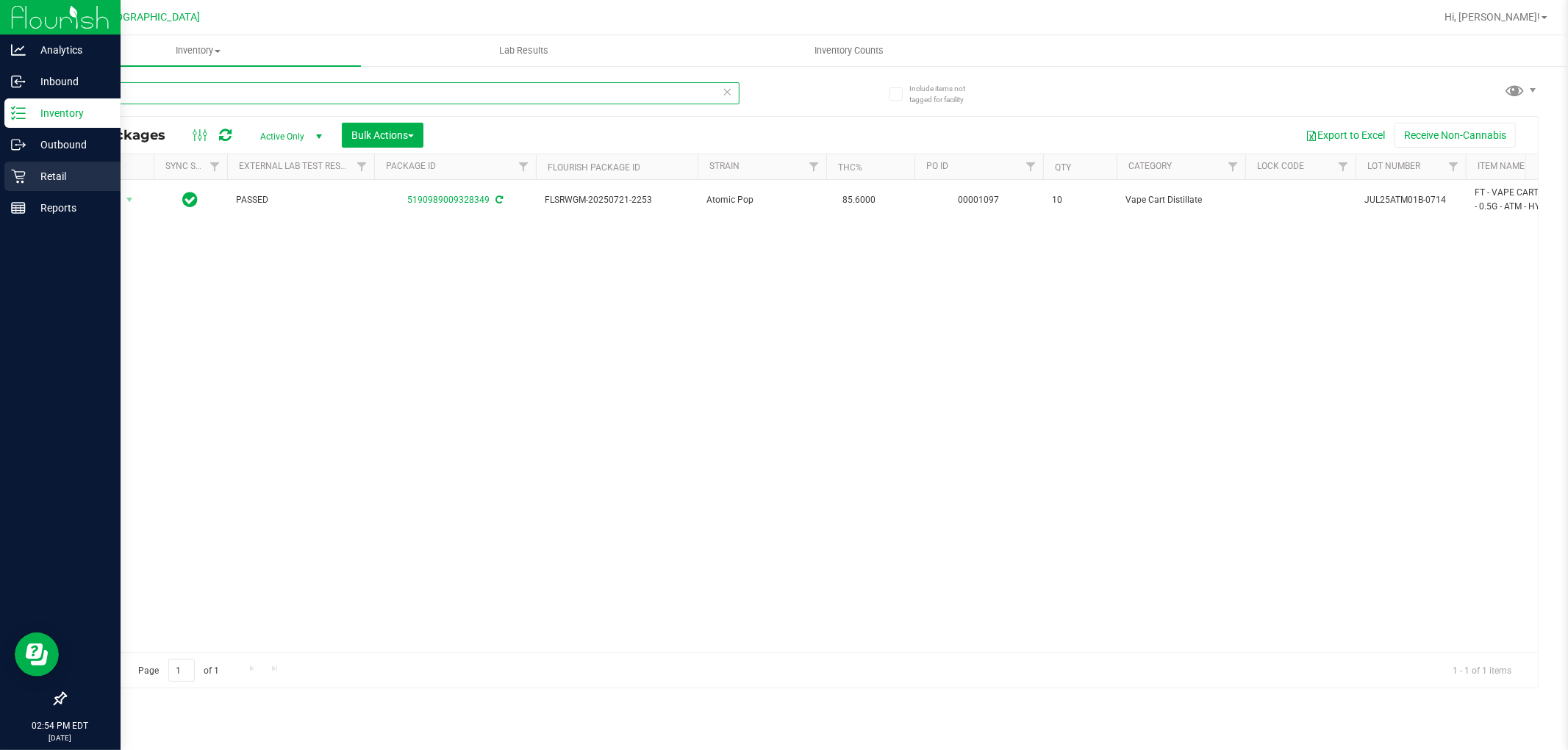
type input "ATM"
click at [22, 186] on div "Retail" at bounding box center [62, 176] width 116 height 29
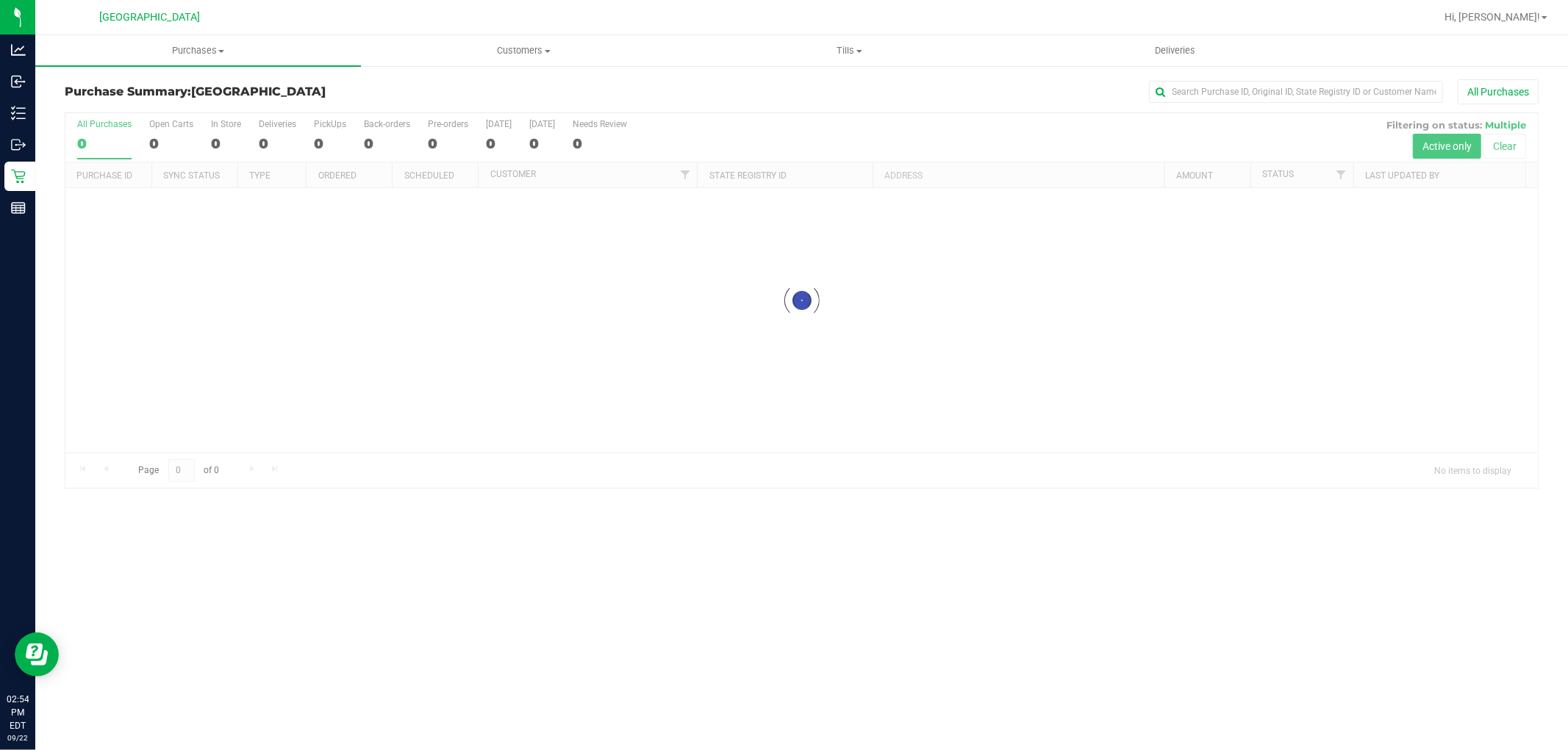
click at [699, 99] on div "All Purchases" at bounding box center [1047, 91] width 983 height 25
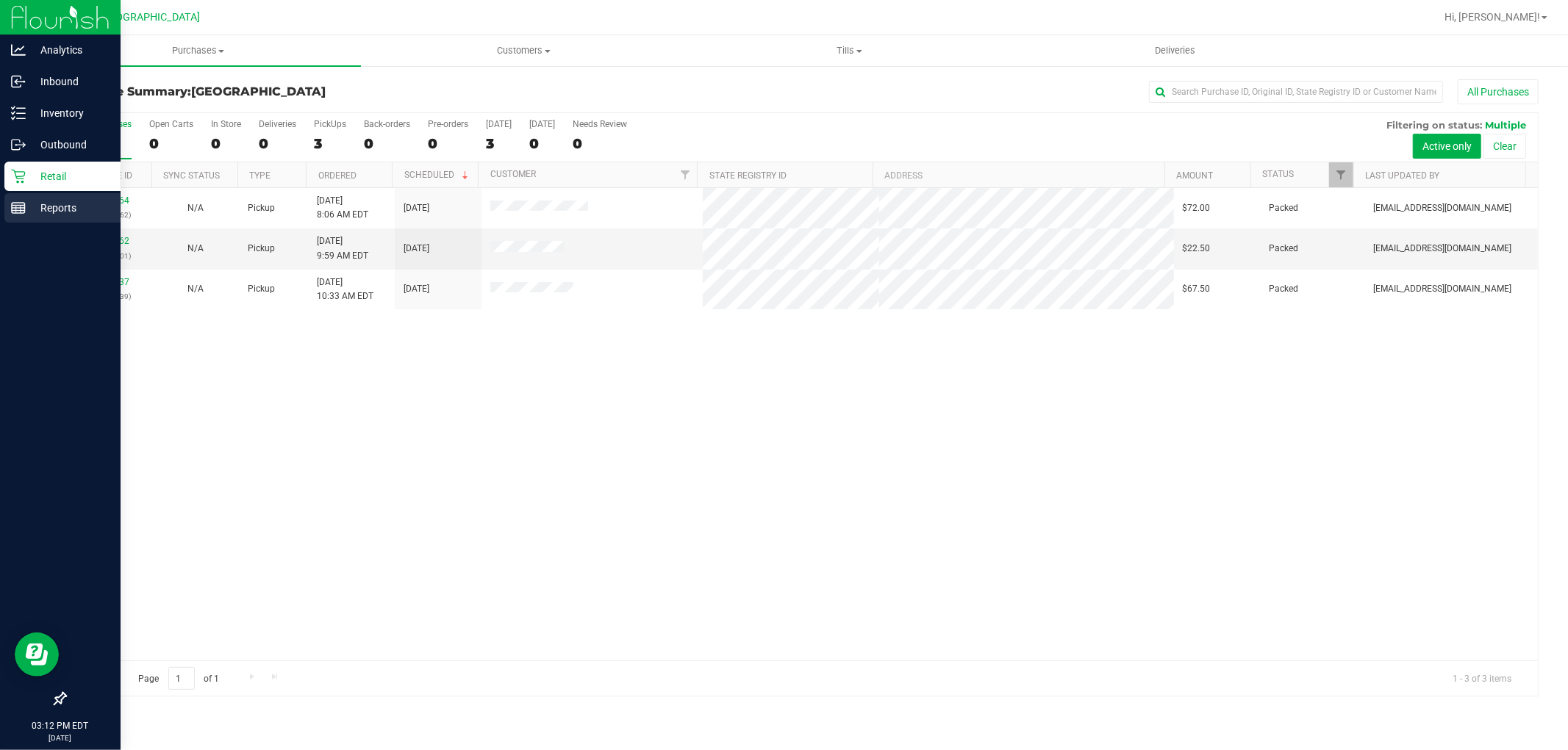
click at [56, 212] on p "Reports" at bounding box center [69, 208] width 88 height 18
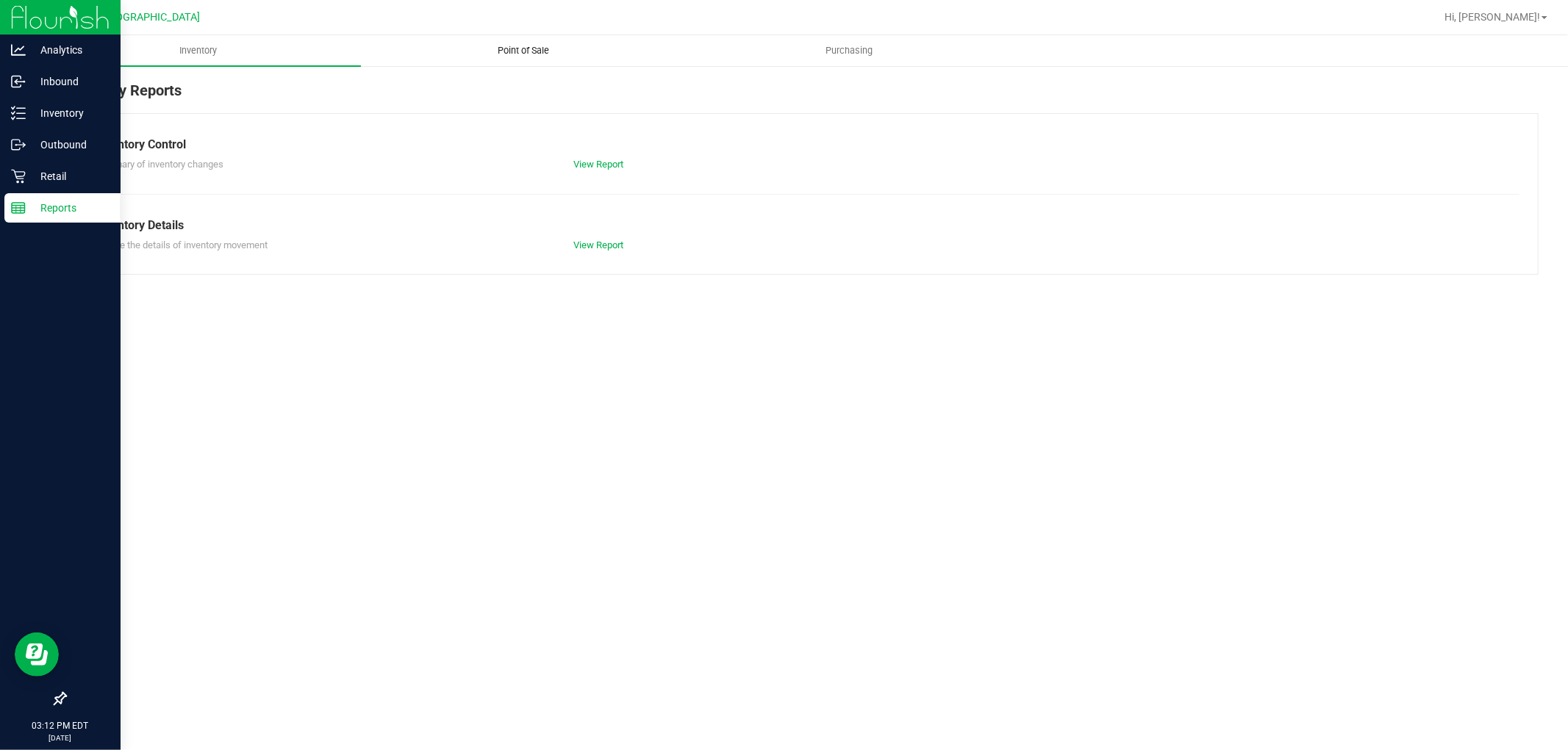
click at [530, 52] on span "Point of Sale" at bounding box center [524, 50] width 91 height 13
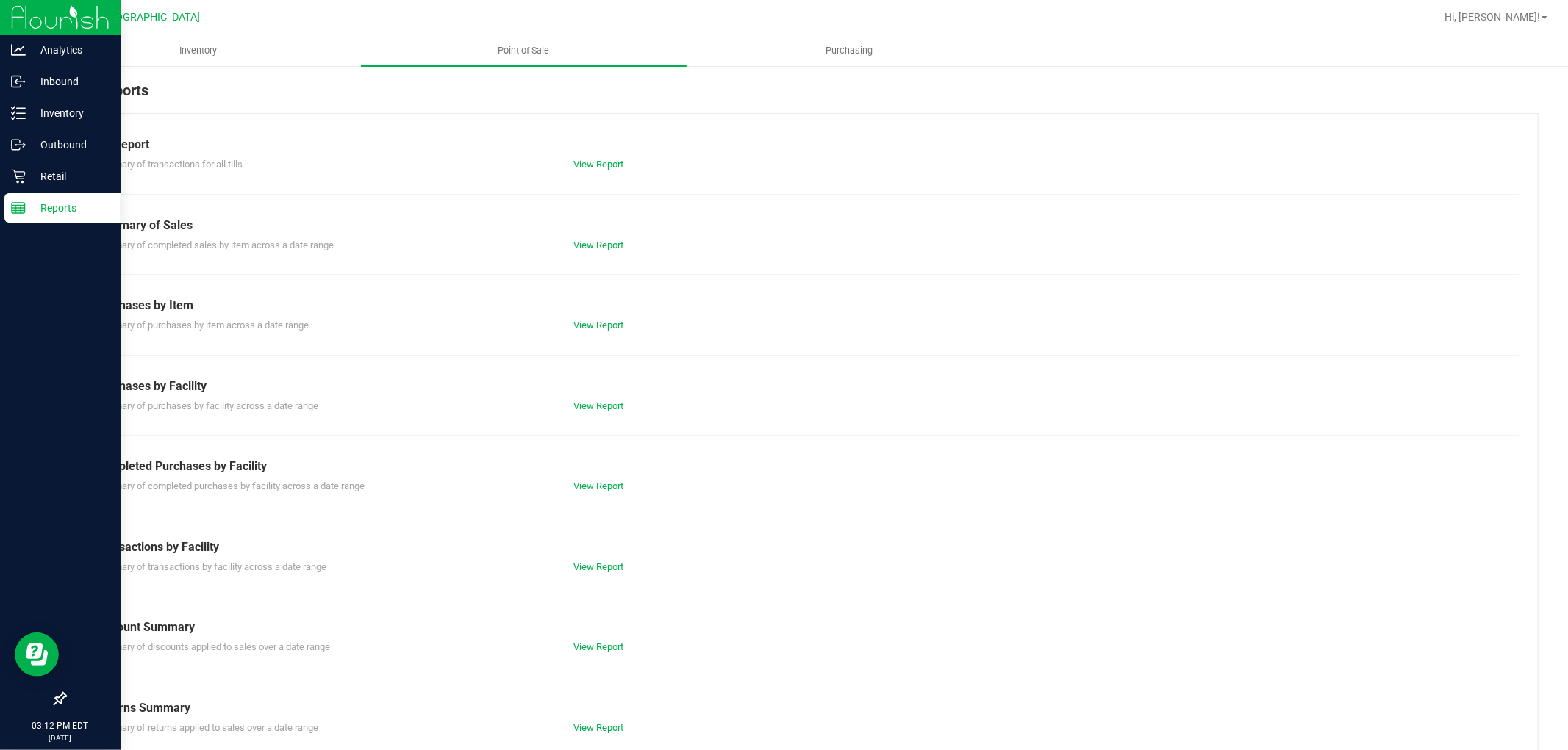
click at [586, 479] on div "View Report" at bounding box center [682, 486] width 239 height 15
click at [599, 489] on link "View Report" at bounding box center [598, 486] width 50 height 11
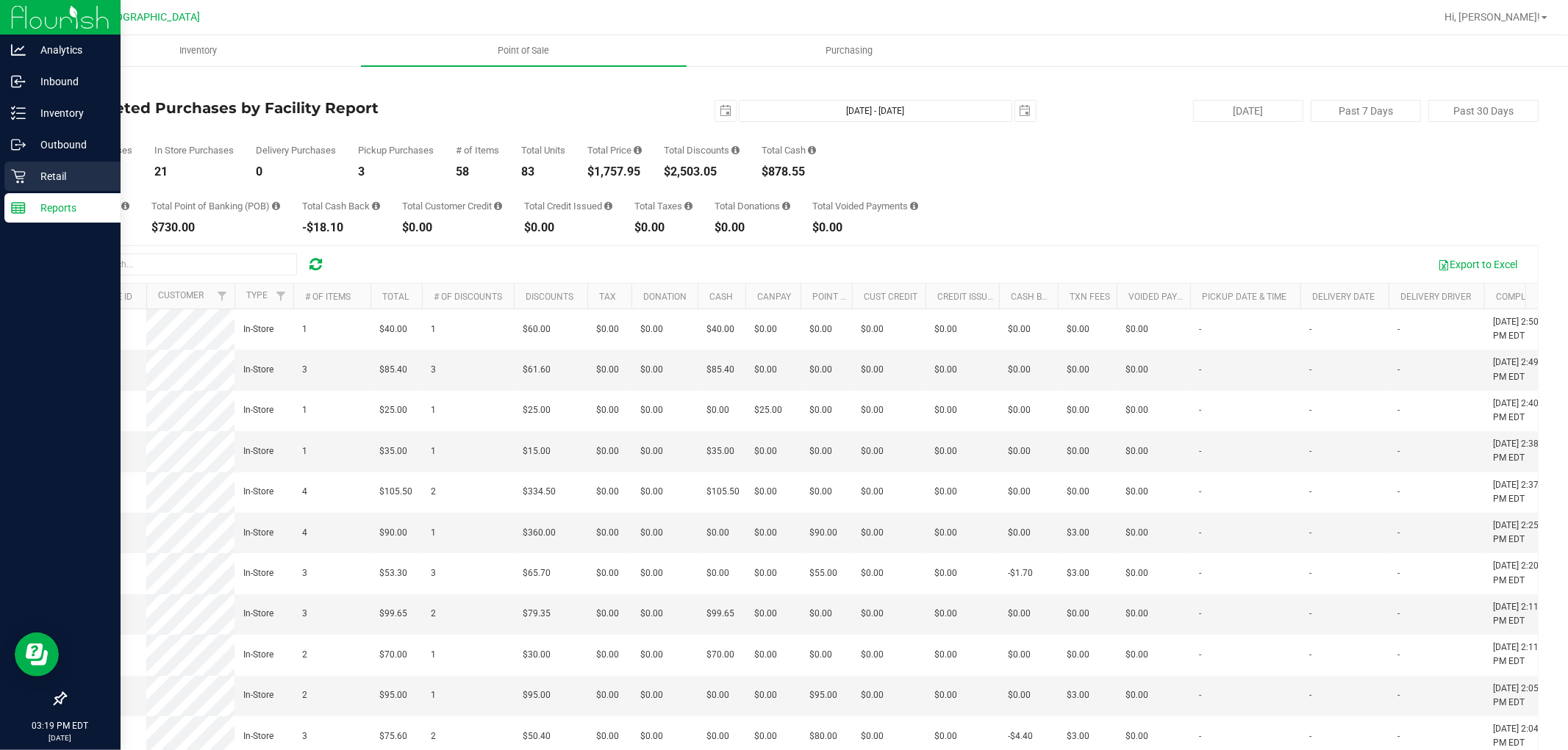
click at [56, 173] on p "Retail" at bounding box center [69, 176] width 88 height 18
